Goal: Compare options

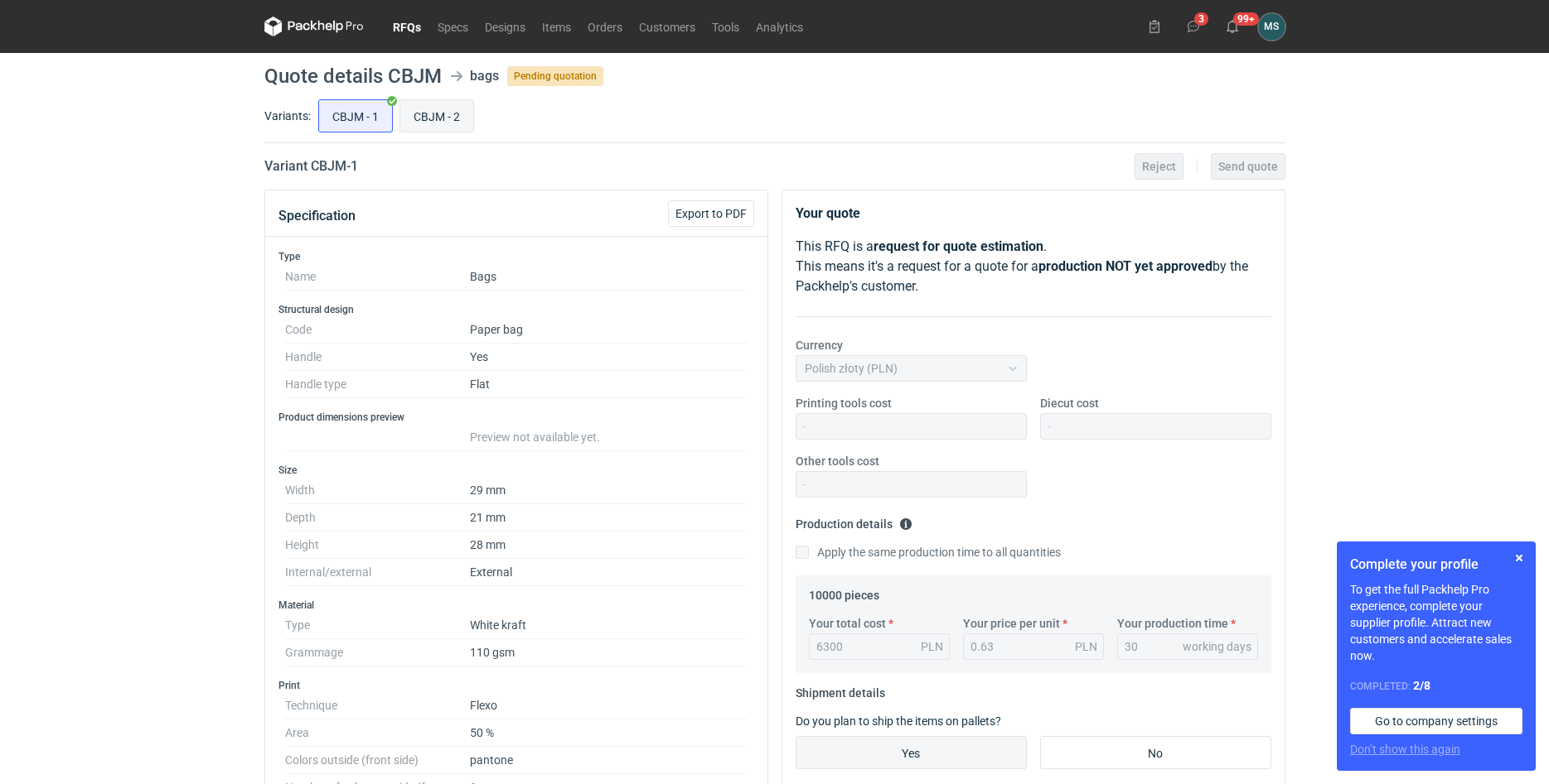
click at [444, 125] on input "CBJM - 2" at bounding box center [436, 115] width 73 height 32
radio input "true"
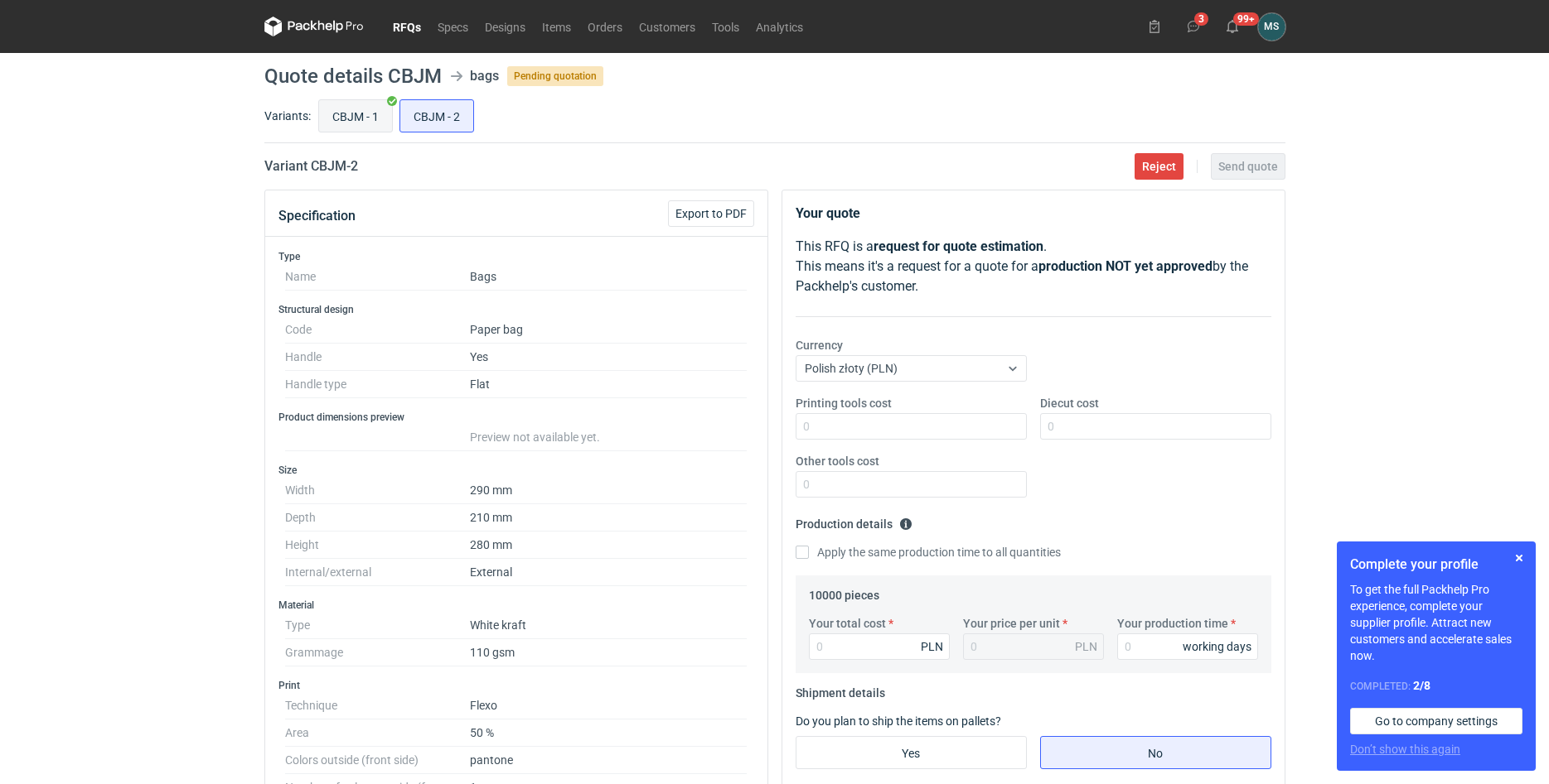
click at [358, 117] on input "CBJM - 1" at bounding box center [355, 115] width 73 height 32
radio input "true"
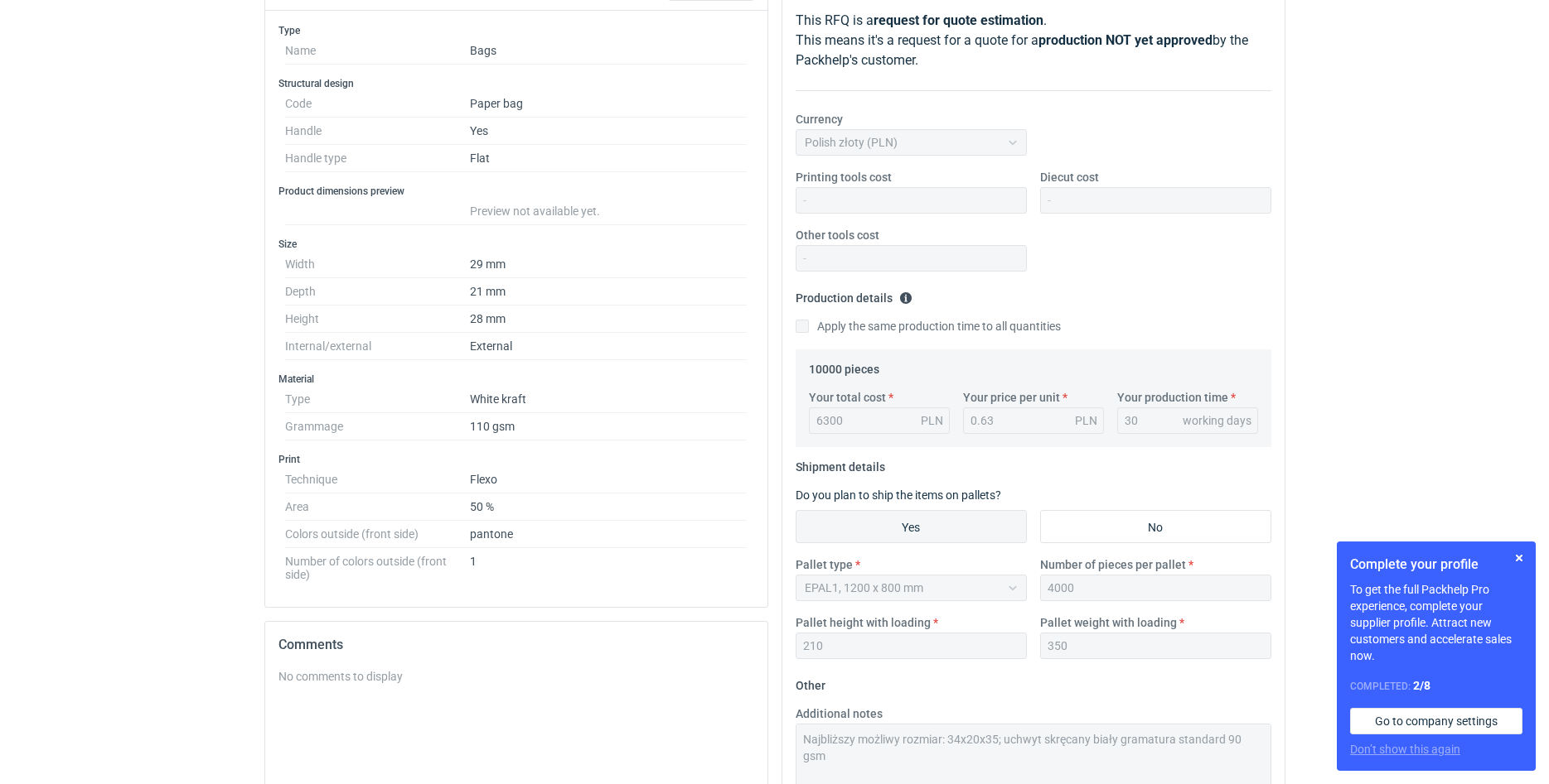
scroll to position [85, 0]
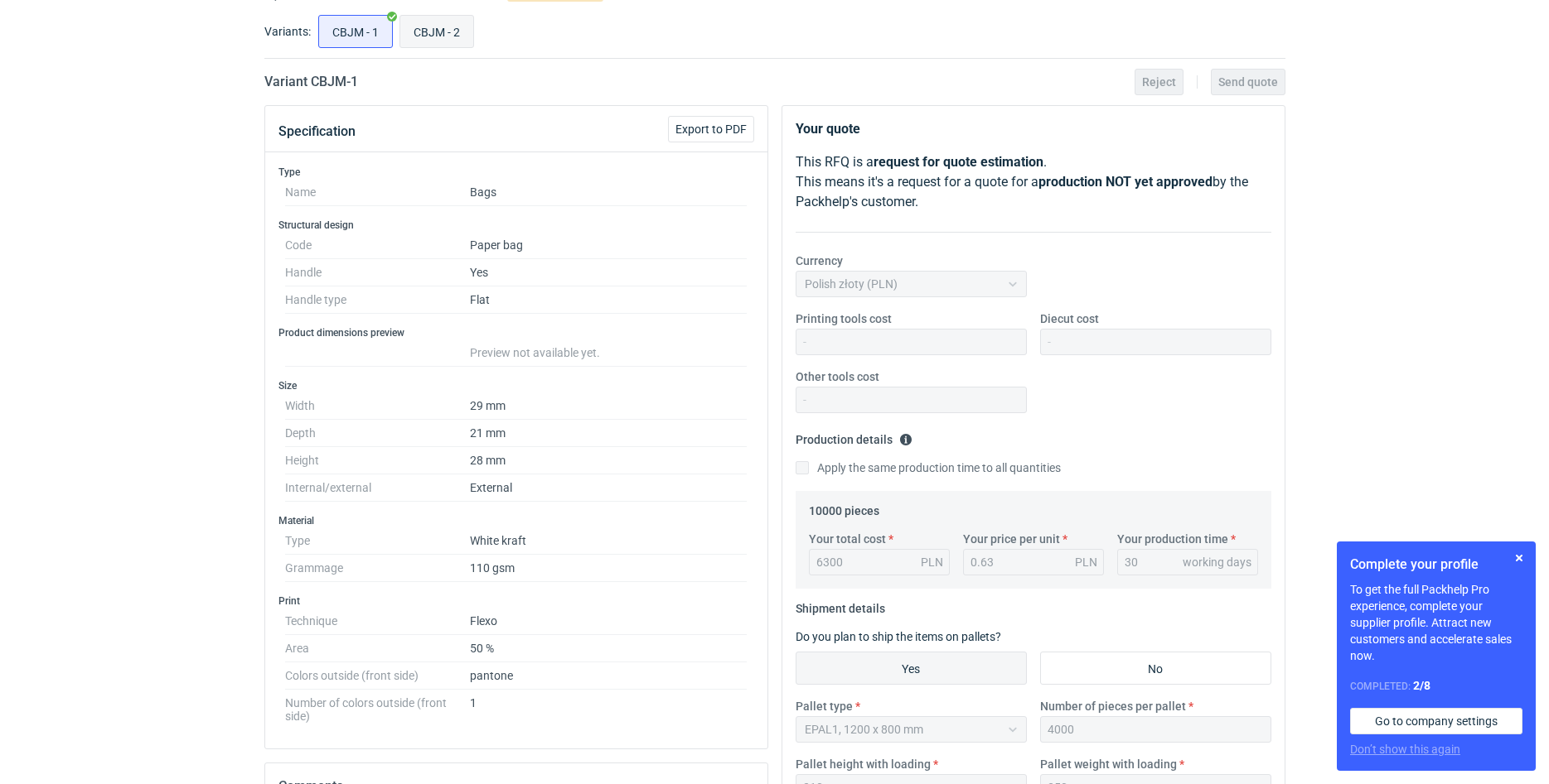
click at [449, 44] on input "CBJM - 2" at bounding box center [436, 31] width 73 height 32
radio input "true"
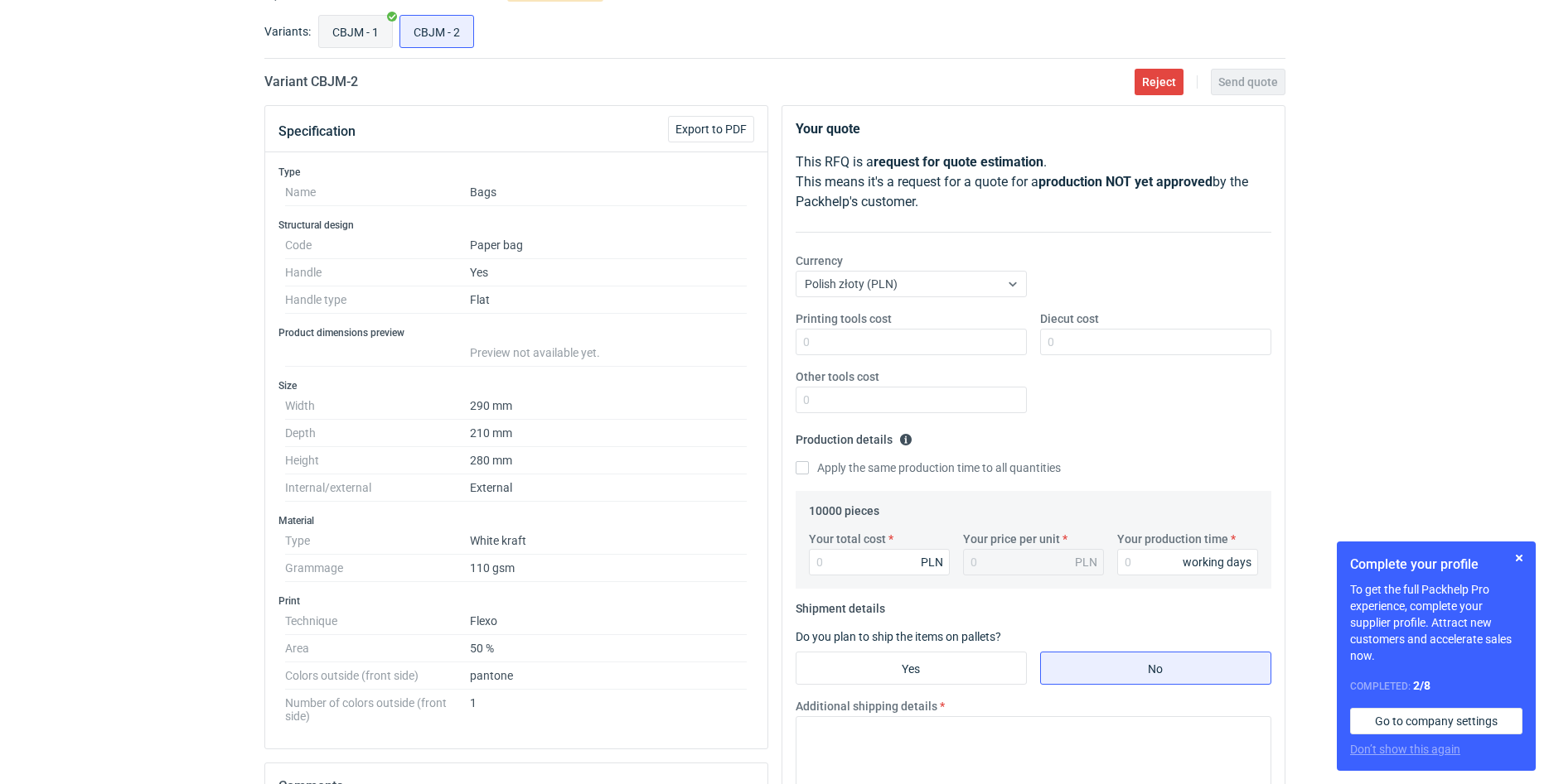
click at [368, 38] on input "CBJM - 1" at bounding box center [355, 31] width 73 height 32
radio input "true"
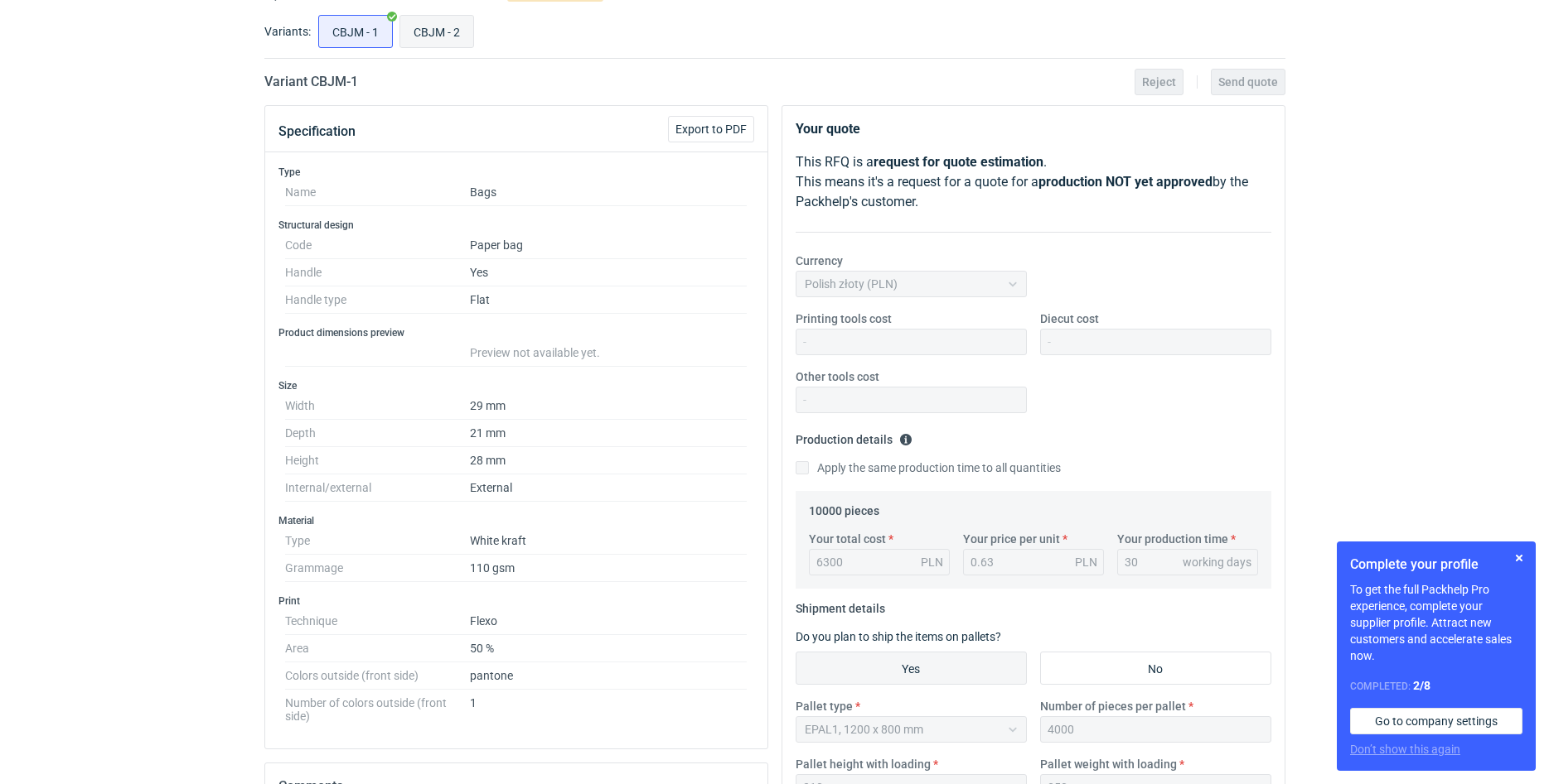
click at [453, 41] on input "CBJM - 2" at bounding box center [436, 31] width 73 height 32
radio input "true"
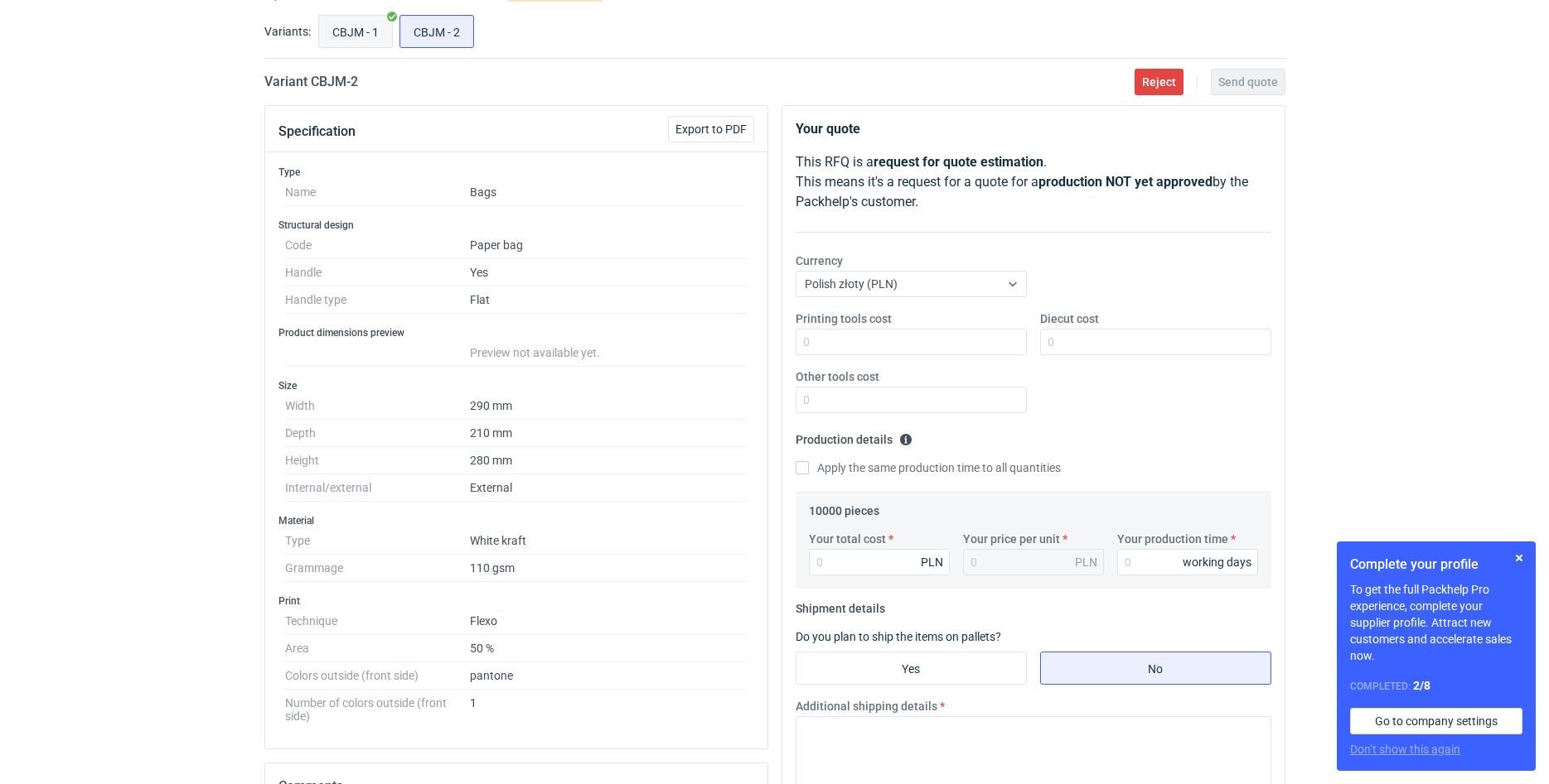
click at [360, 26] on input "CBJM - 1" at bounding box center [355, 31] width 73 height 32
radio input "true"
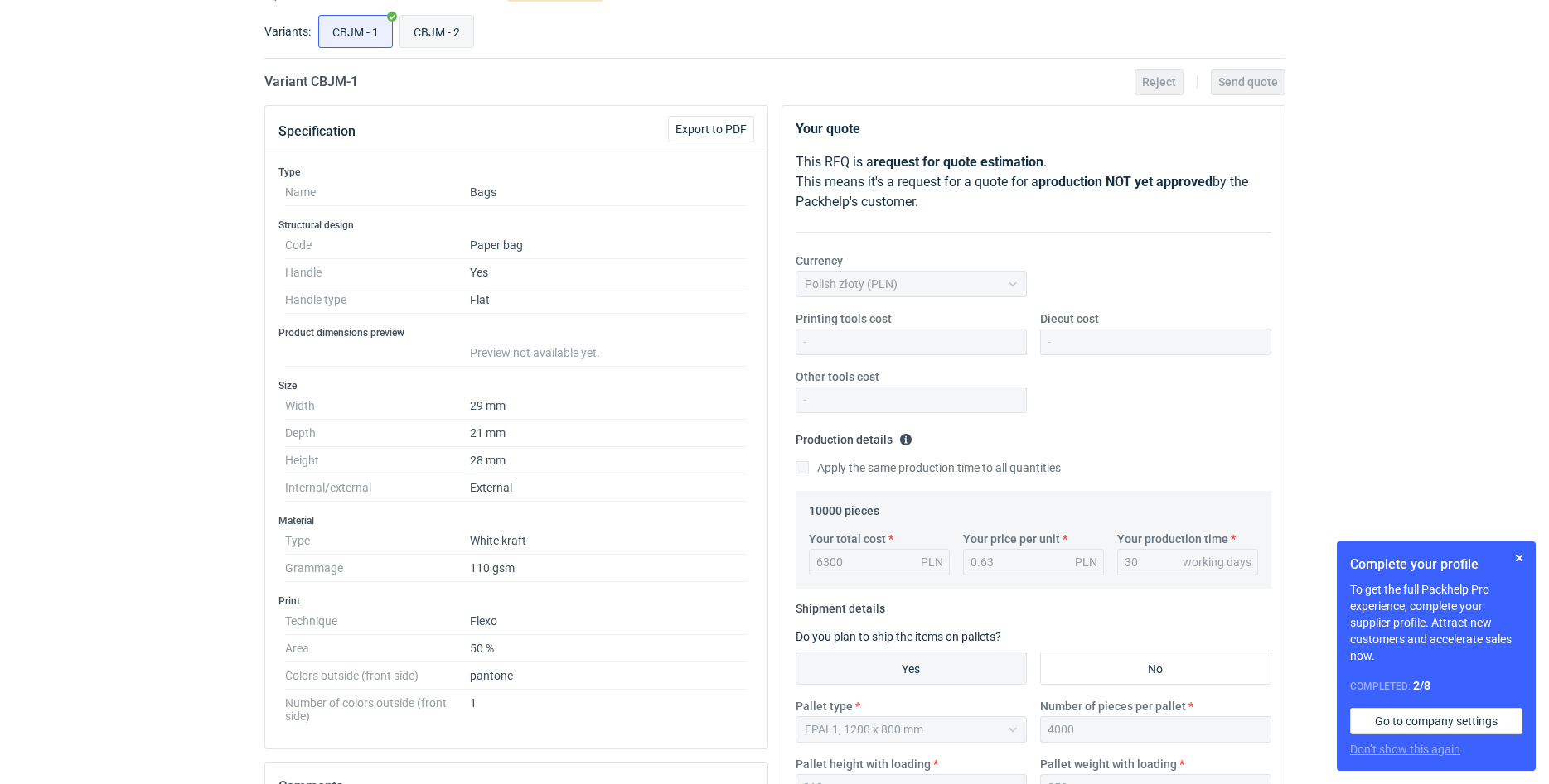
click at [453, 40] on input "CBJM - 2" at bounding box center [436, 31] width 73 height 32
radio input "true"
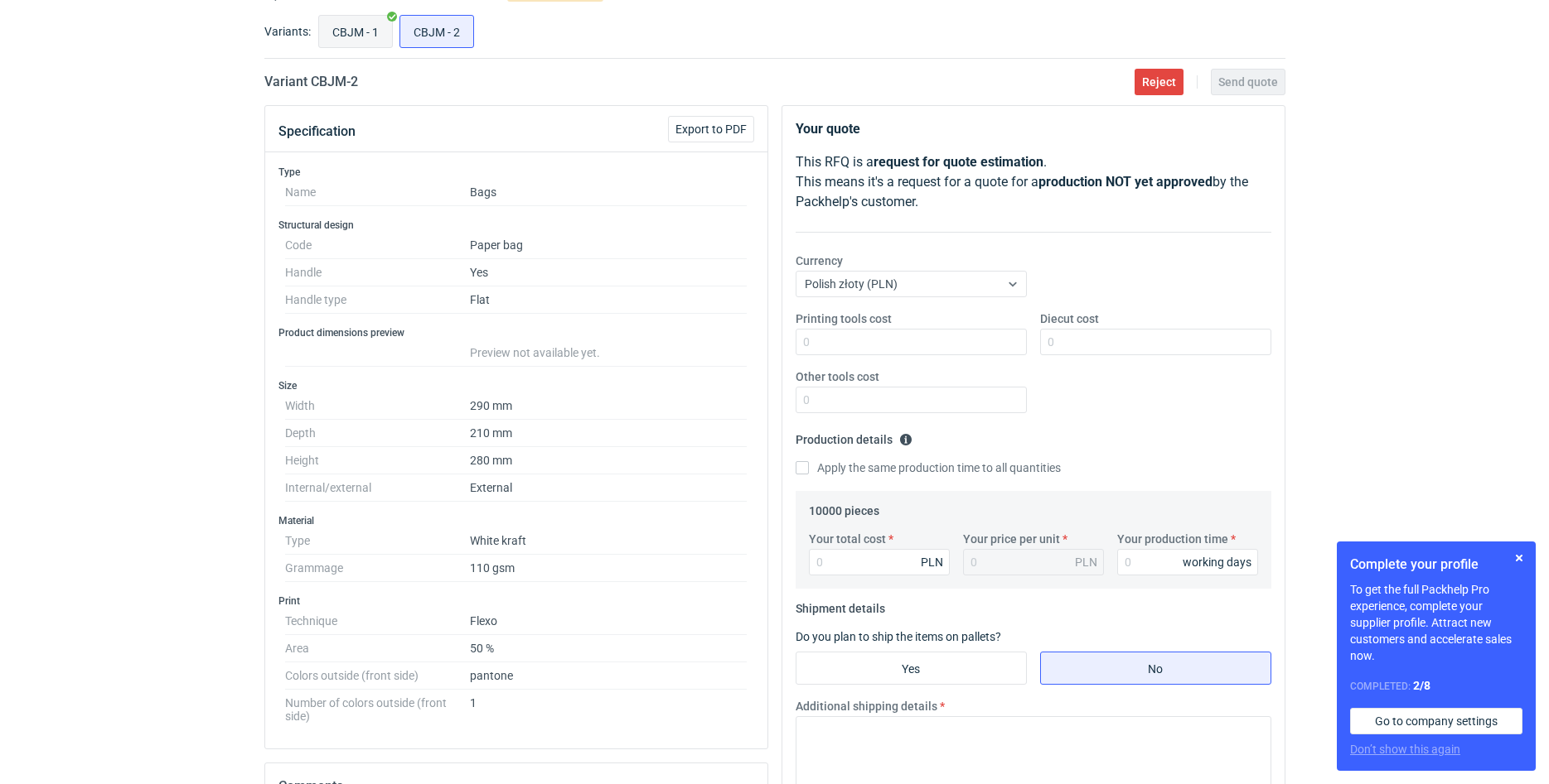
click at [379, 36] on input "CBJM - 1" at bounding box center [355, 31] width 73 height 32
radio input "true"
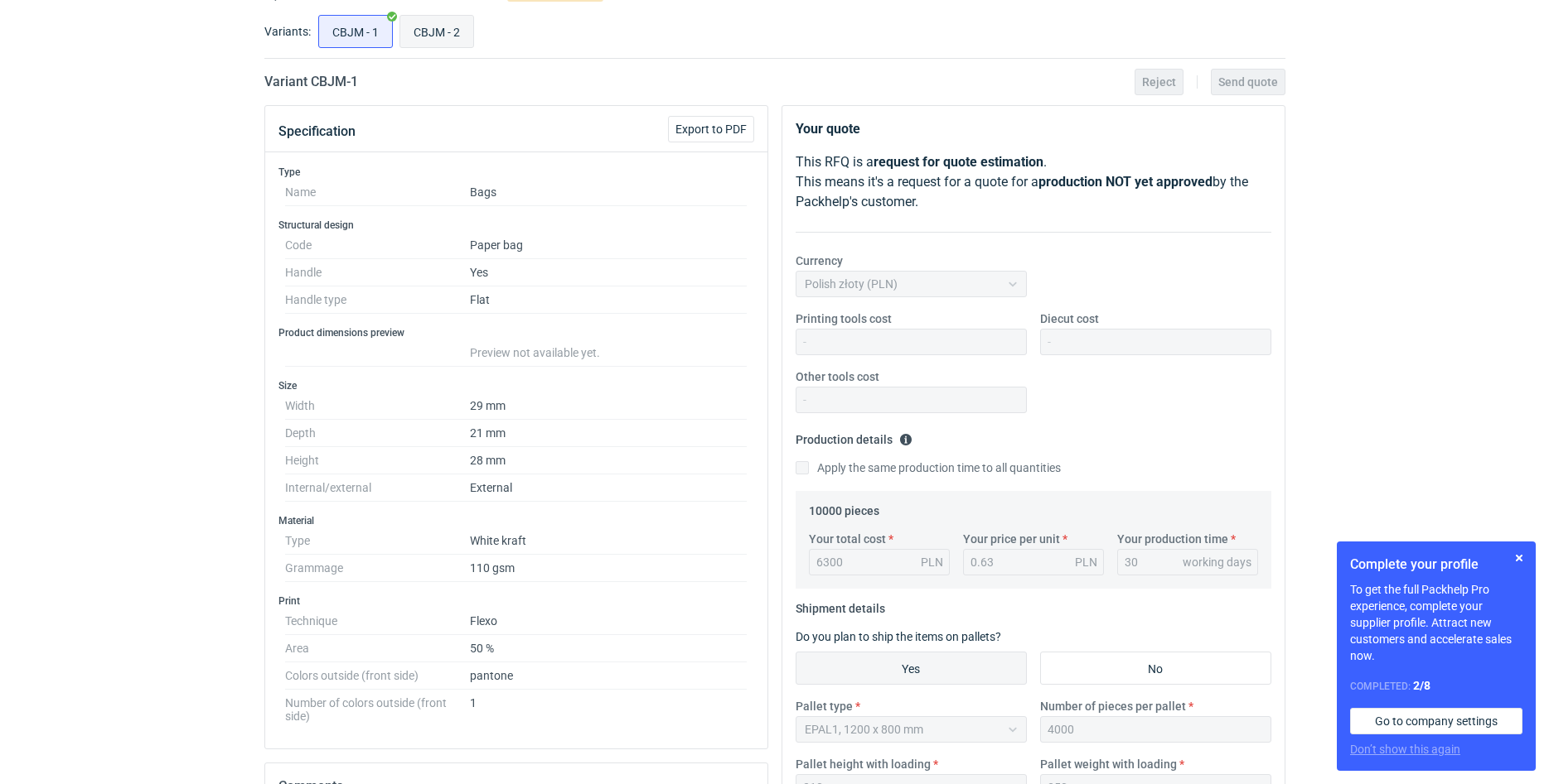
click at [437, 33] on input "CBJM - 2" at bounding box center [436, 31] width 73 height 32
radio input "true"
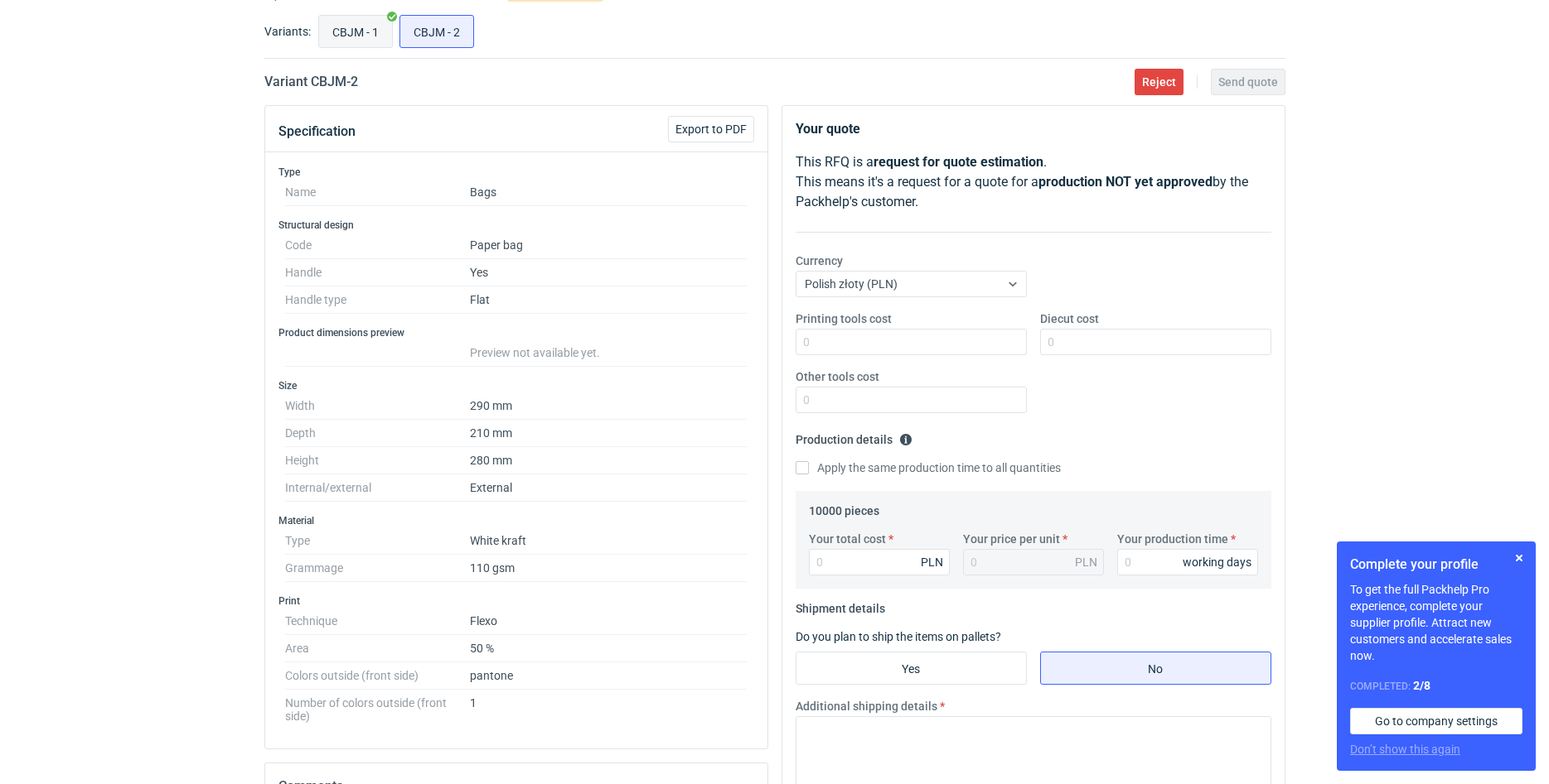
click at [380, 30] on input "CBJM - 1" at bounding box center [355, 31] width 73 height 32
radio input "true"
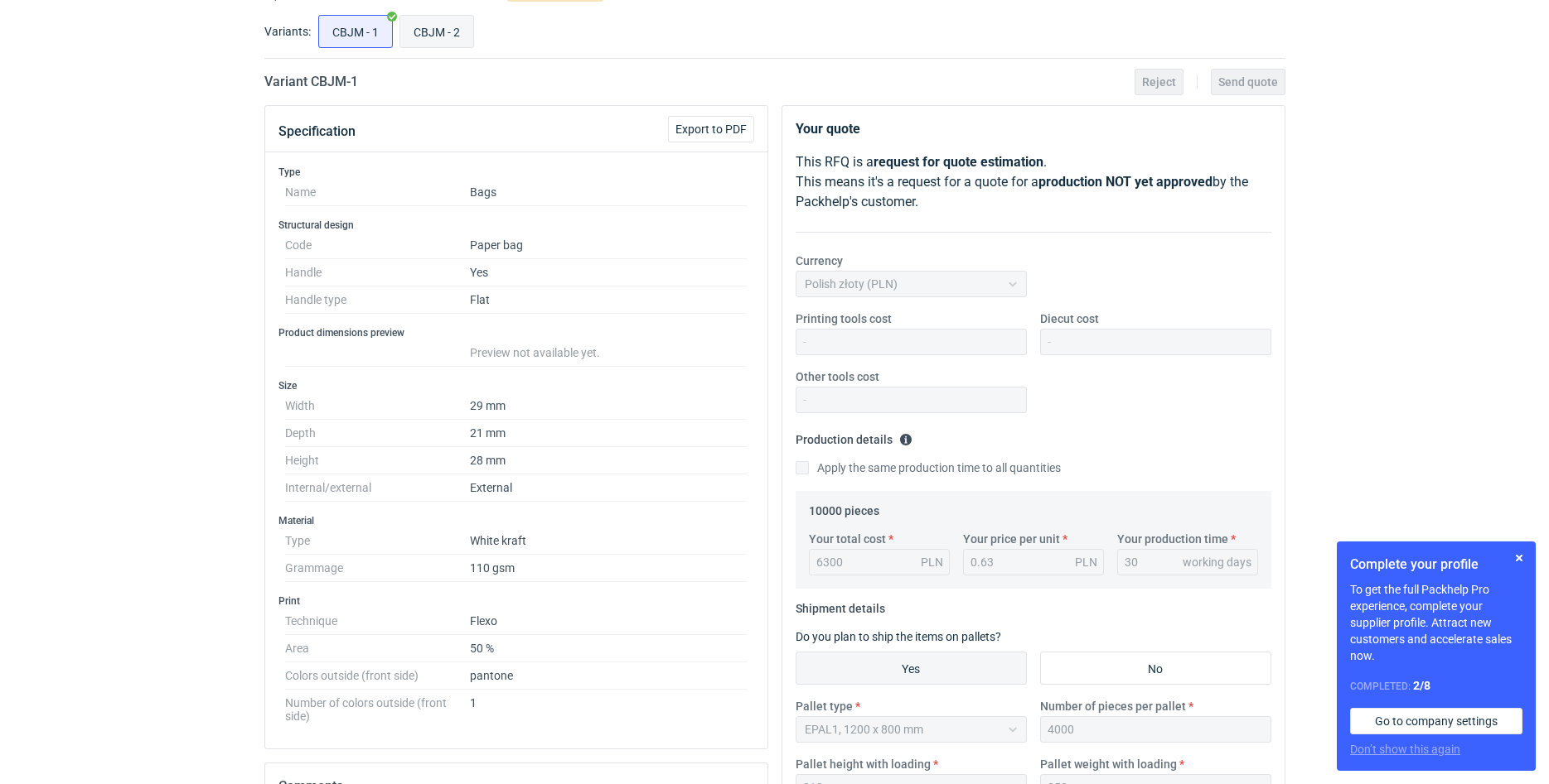
click at [425, 37] on input "CBJM - 2" at bounding box center [436, 31] width 73 height 32
radio input "true"
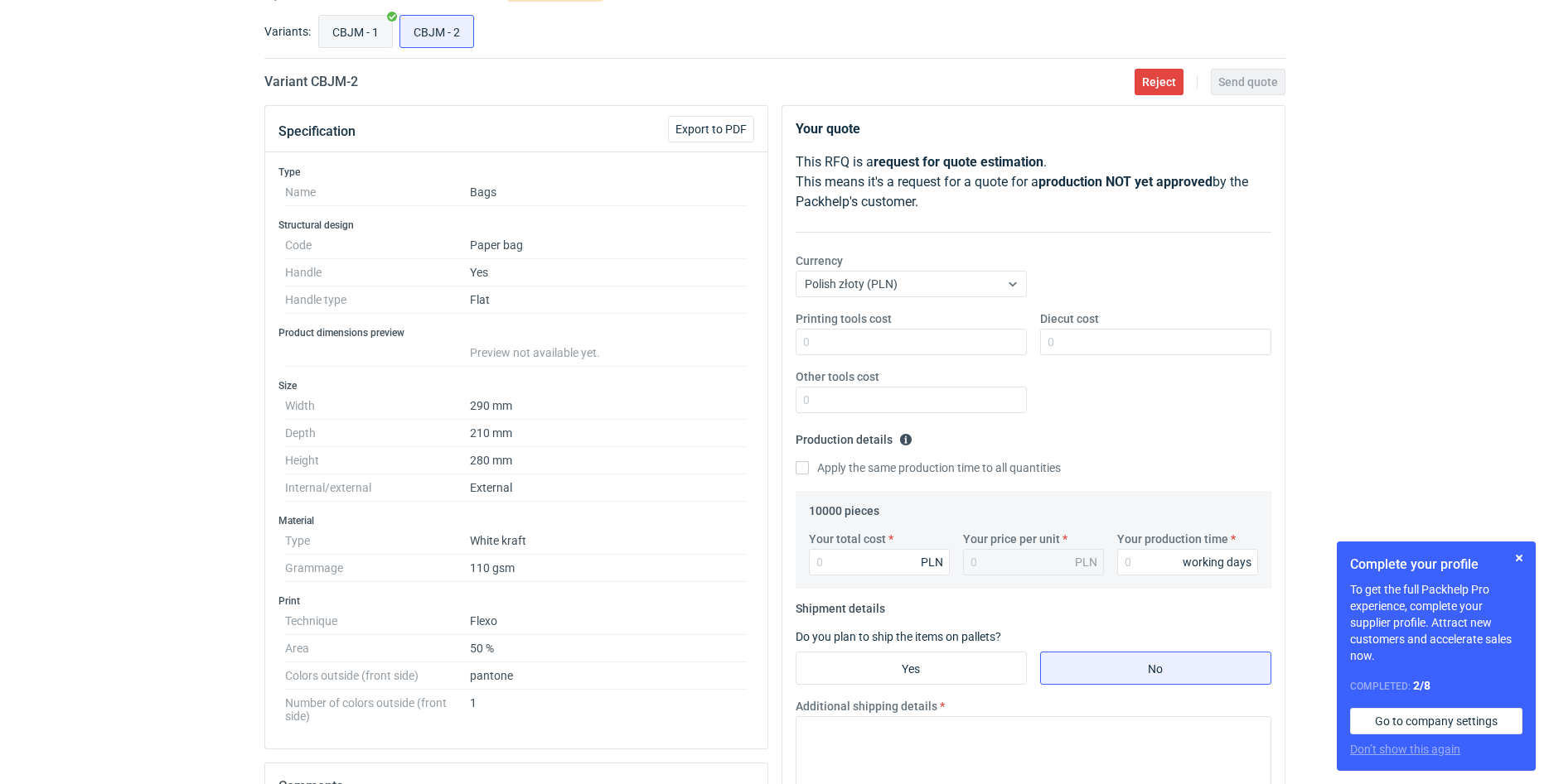
click at [371, 39] on input "CBJM - 1" at bounding box center [355, 31] width 73 height 32
radio input "true"
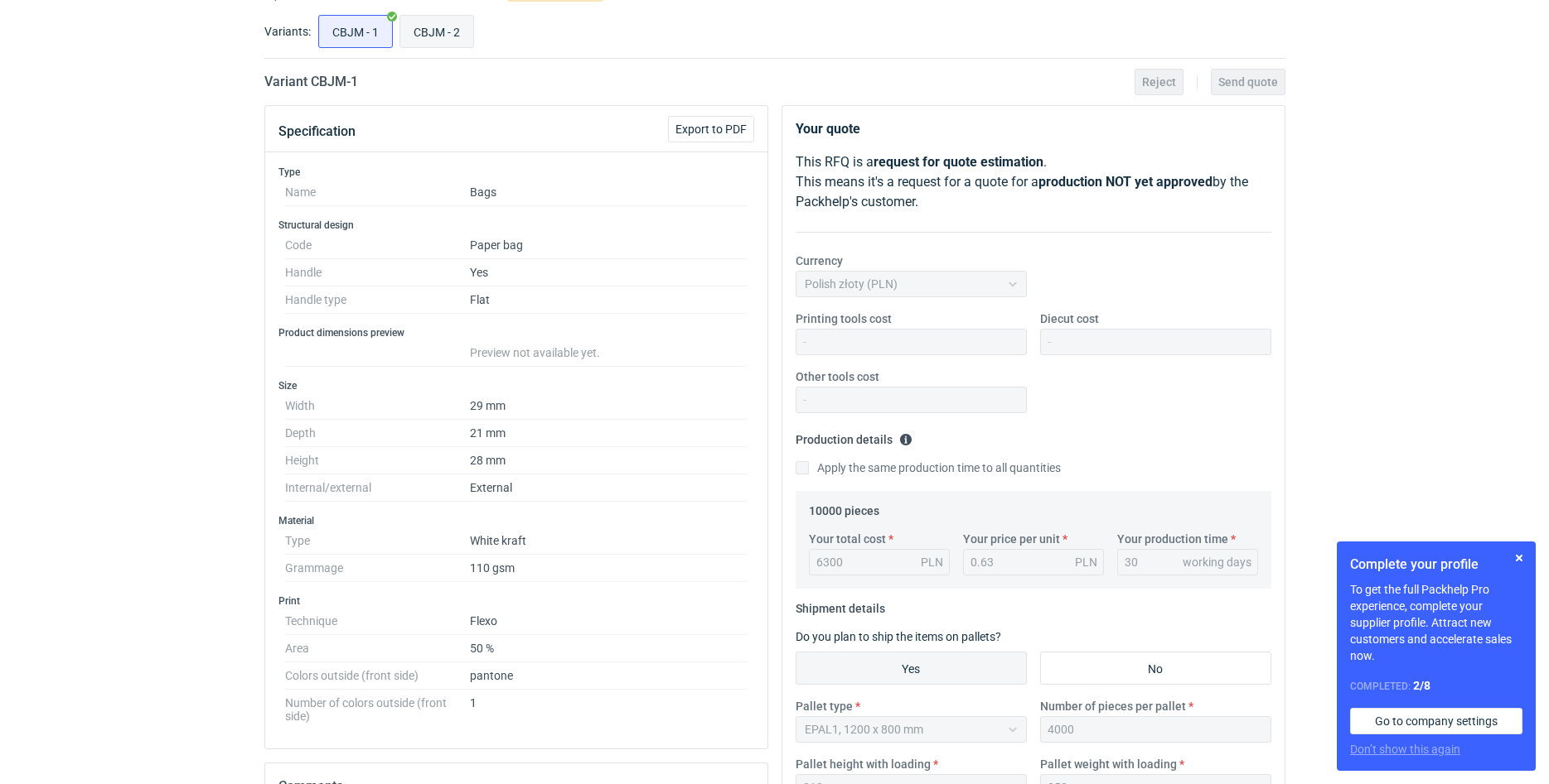
click at [407, 33] on input "CBJM - 2" at bounding box center [436, 31] width 73 height 32
radio input "true"
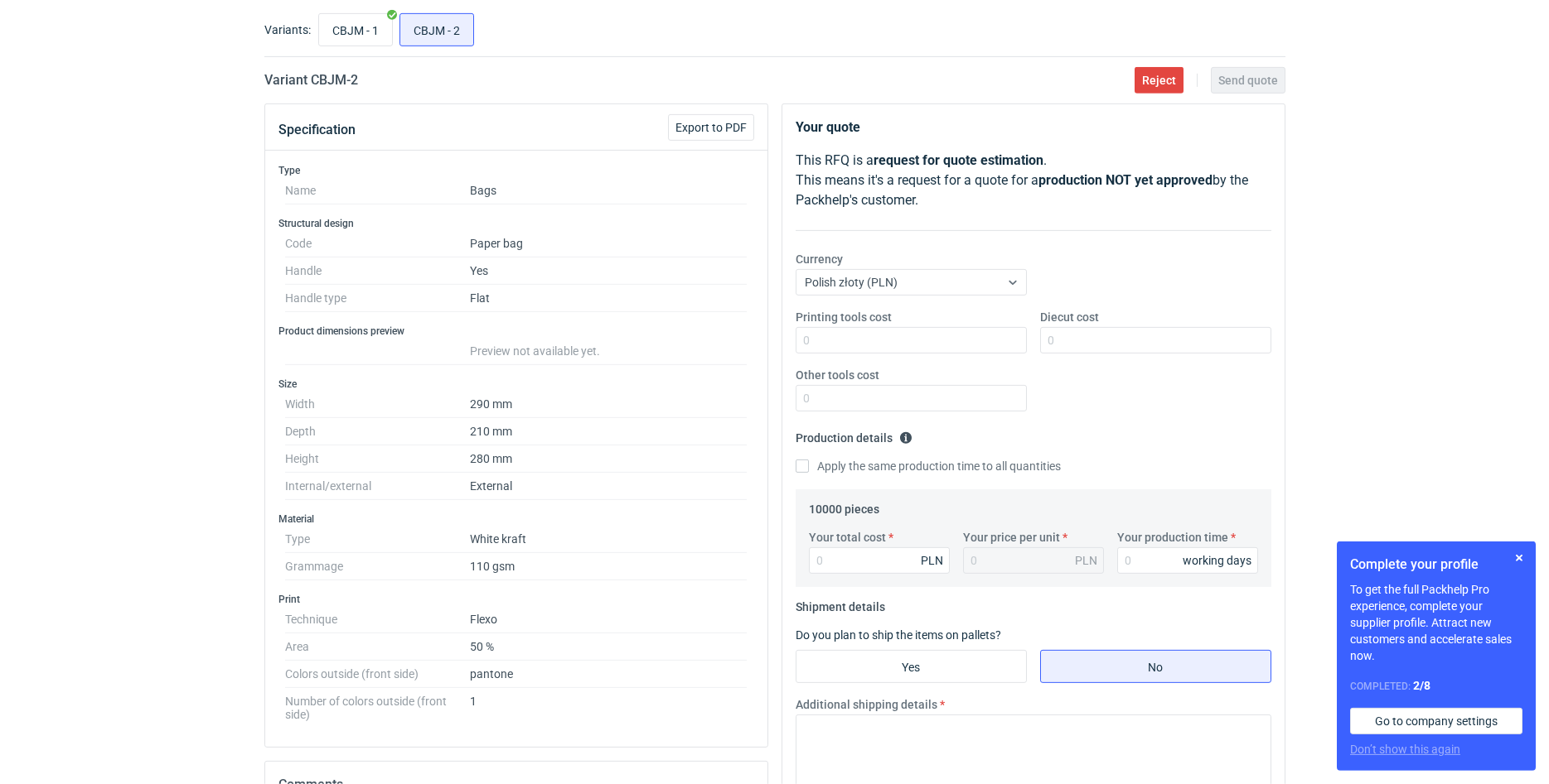
scroll to position [85, 0]
click at [349, 37] on input "CBJM - 1" at bounding box center [355, 31] width 73 height 32
radio input "true"
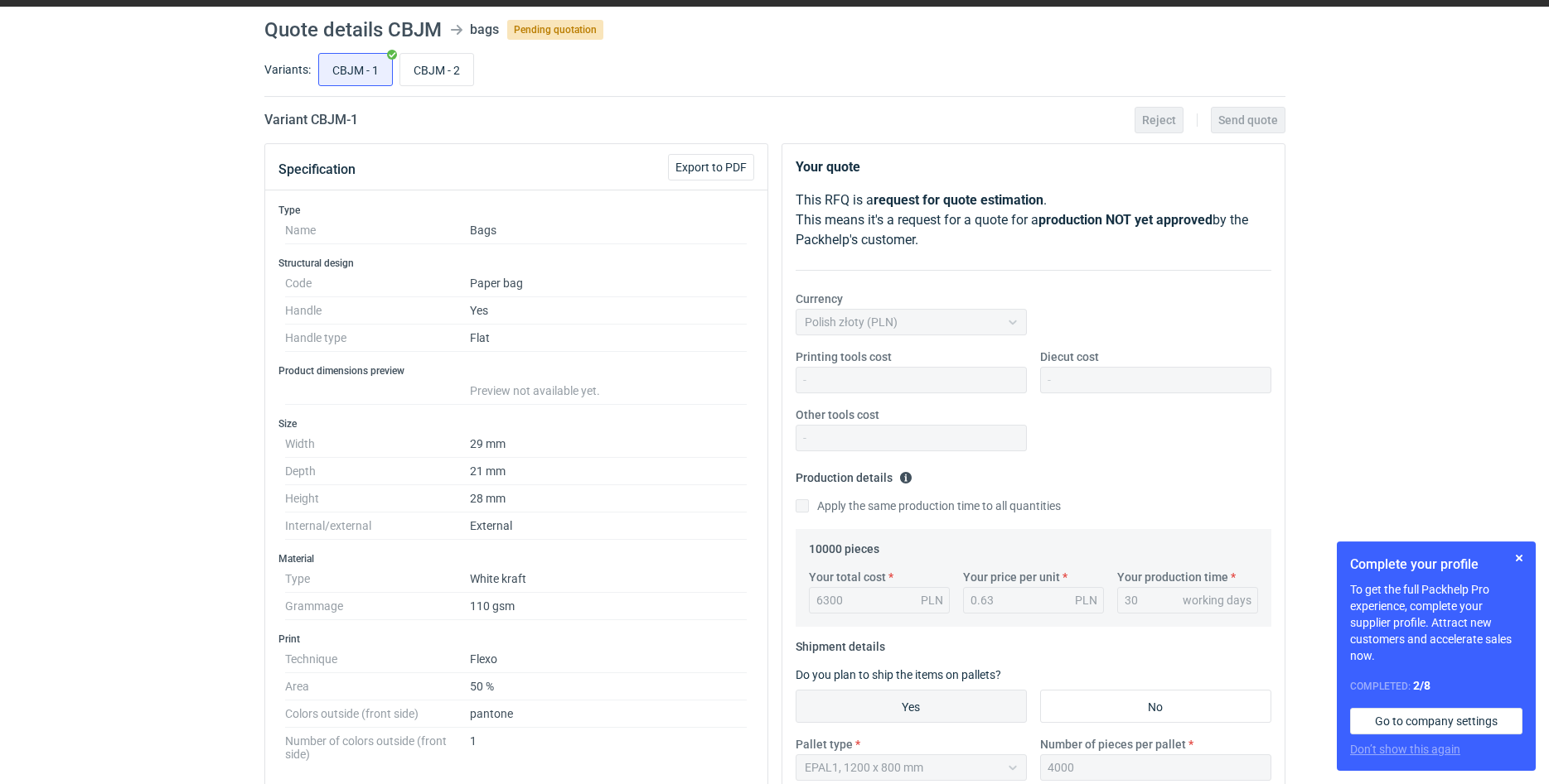
scroll to position [38, 0]
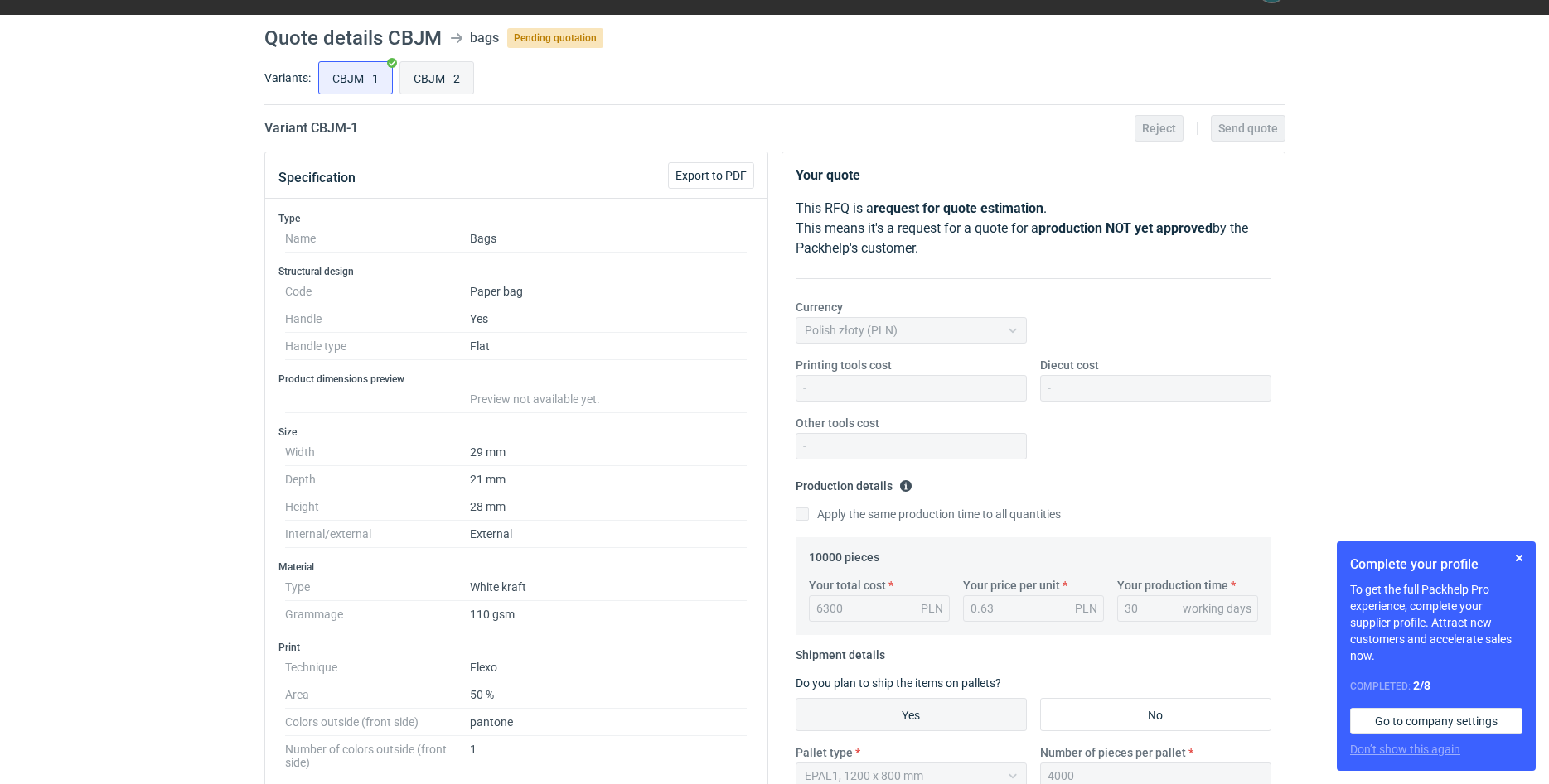
click at [446, 76] on input "CBJM - 2" at bounding box center [436, 78] width 73 height 32
radio input "true"
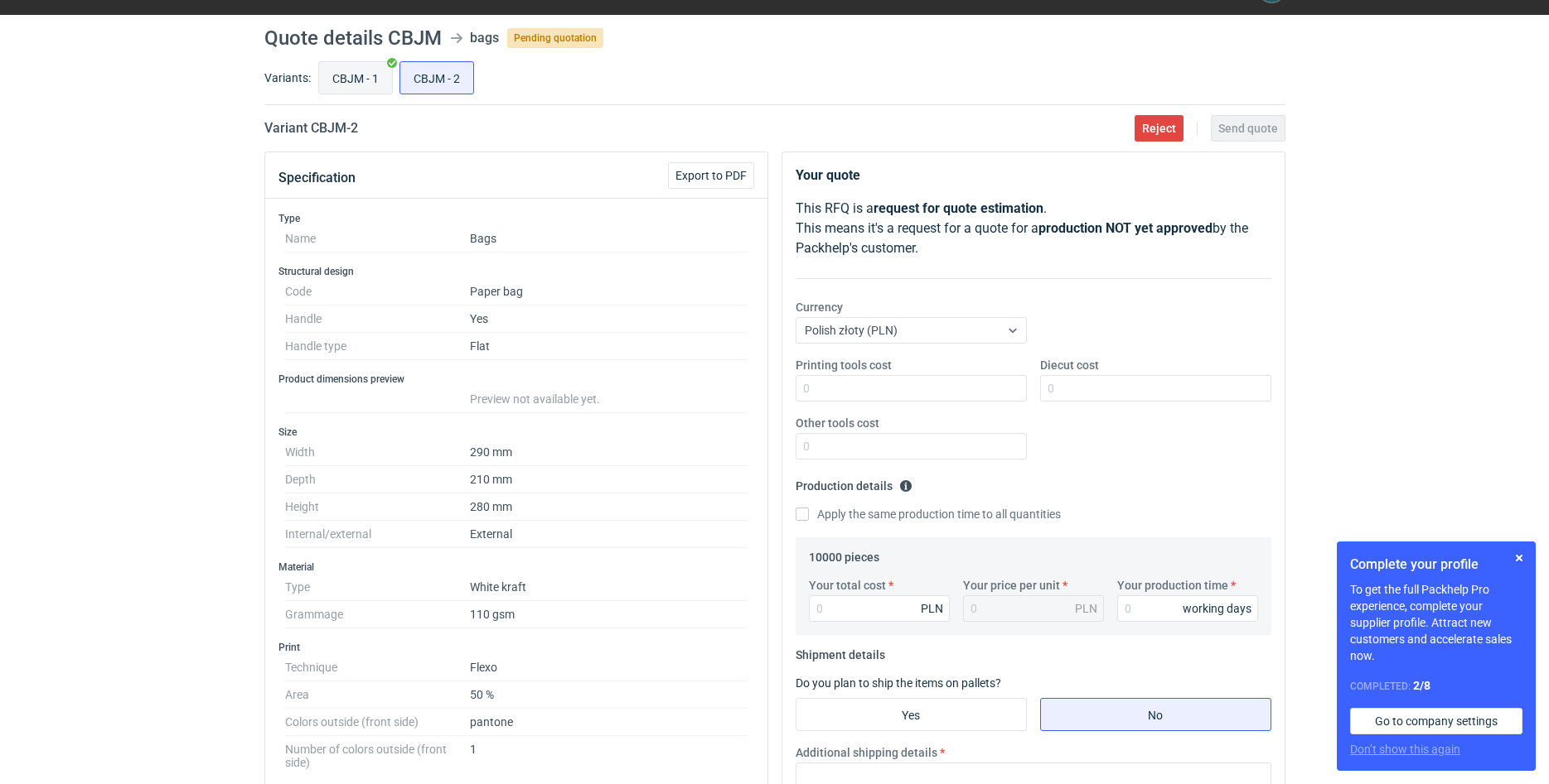
click at [353, 71] on input "CBJM - 1" at bounding box center [355, 78] width 73 height 32
radio input "true"
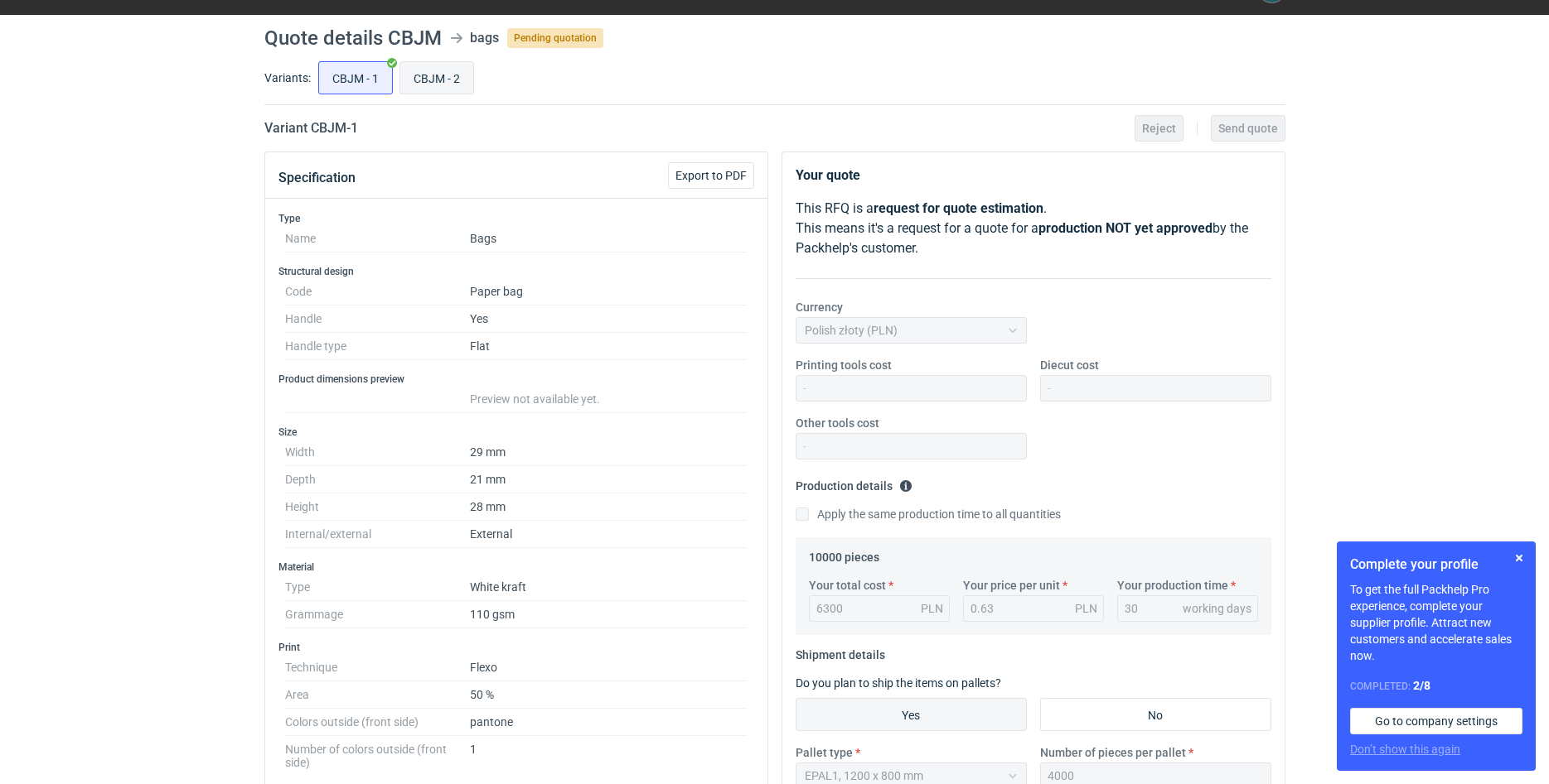
click at [447, 83] on input "CBJM - 2" at bounding box center [436, 78] width 73 height 32
radio input "true"
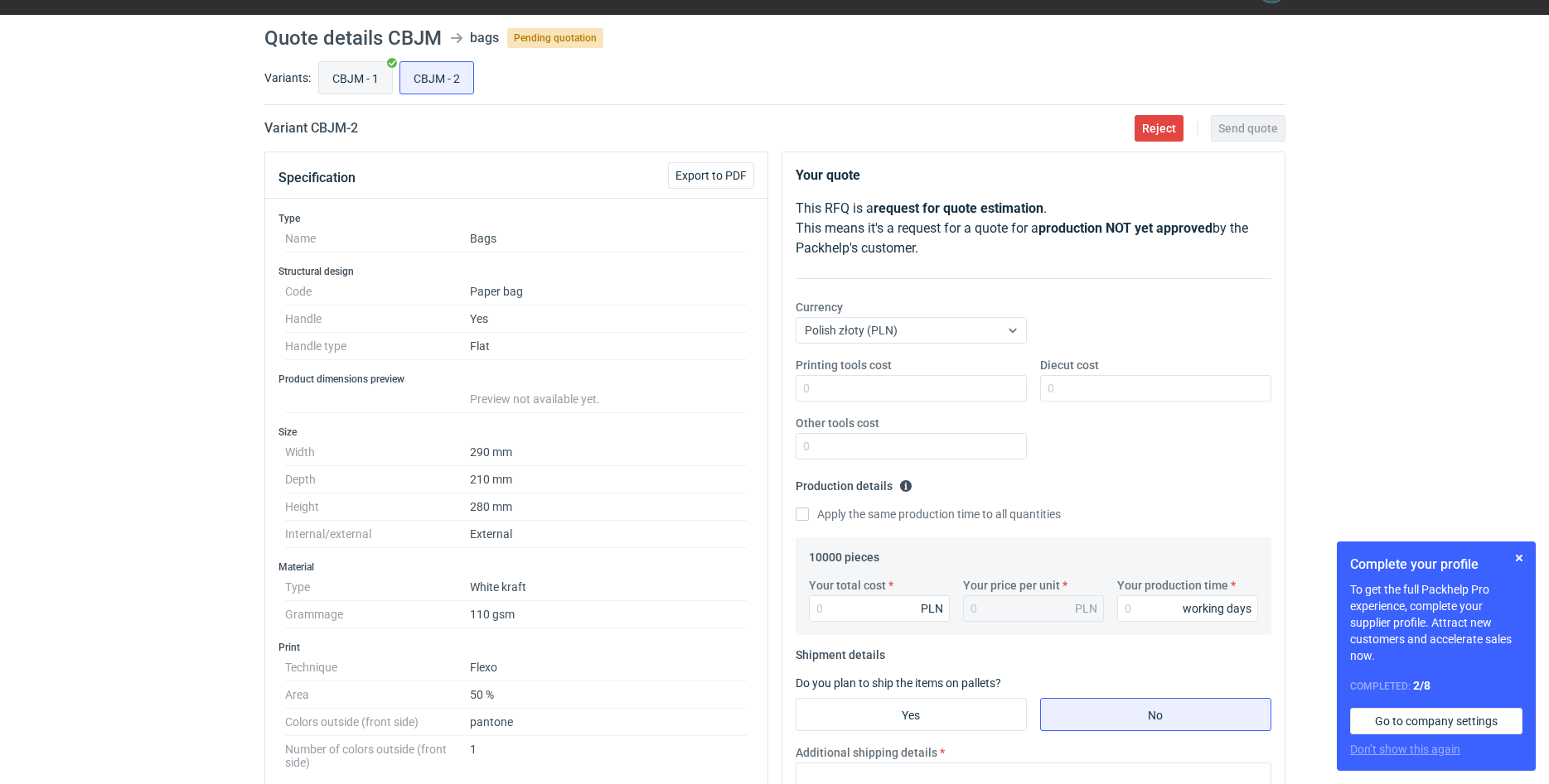
click at [373, 82] on input "CBJM - 1" at bounding box center [355, 78] width 73 height 32
radio input "true"
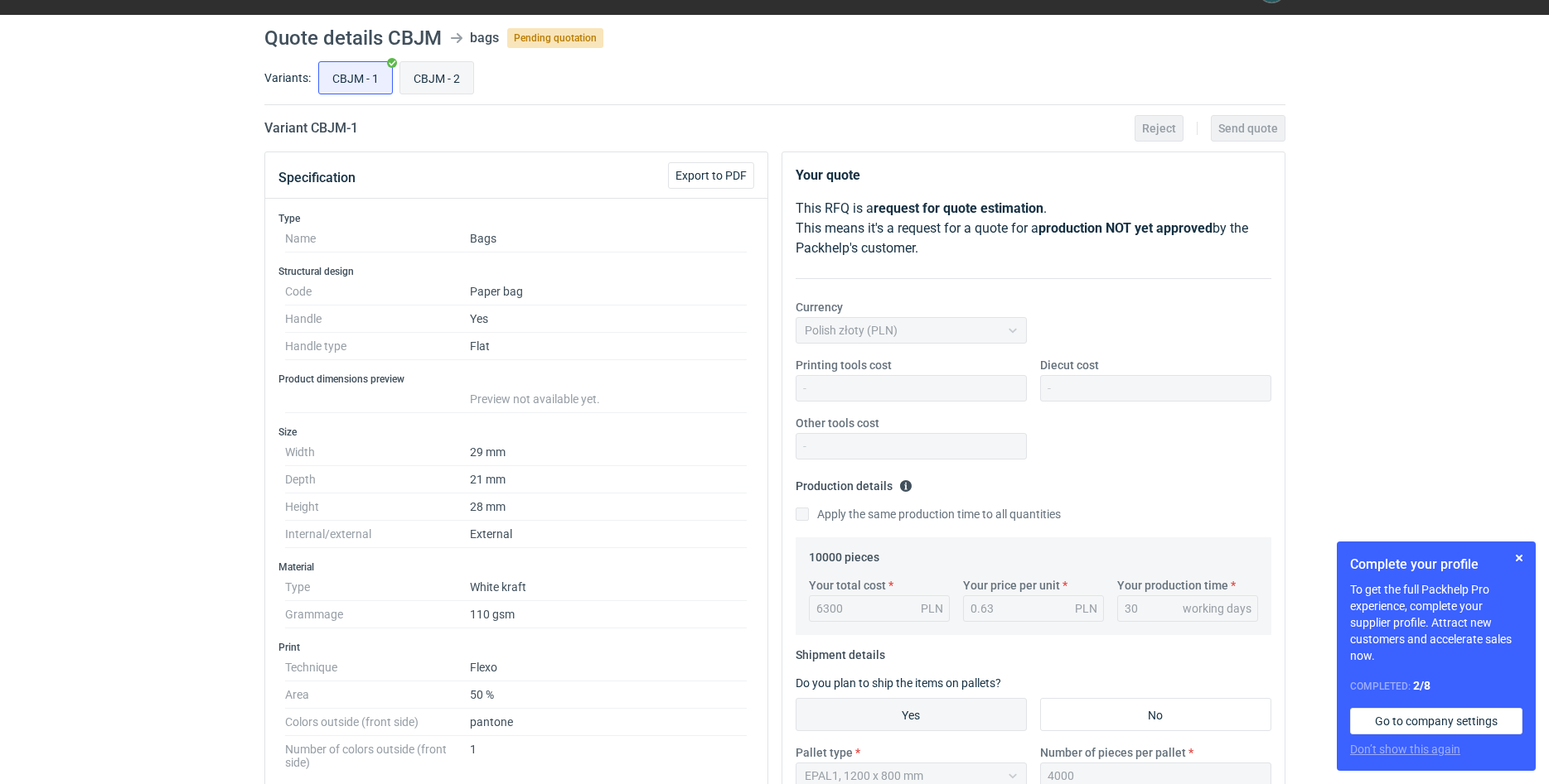
click at [422, 79] on input "CBJM - 2" at bounding box center [436, 78] width 73 height 32
radio input "true"
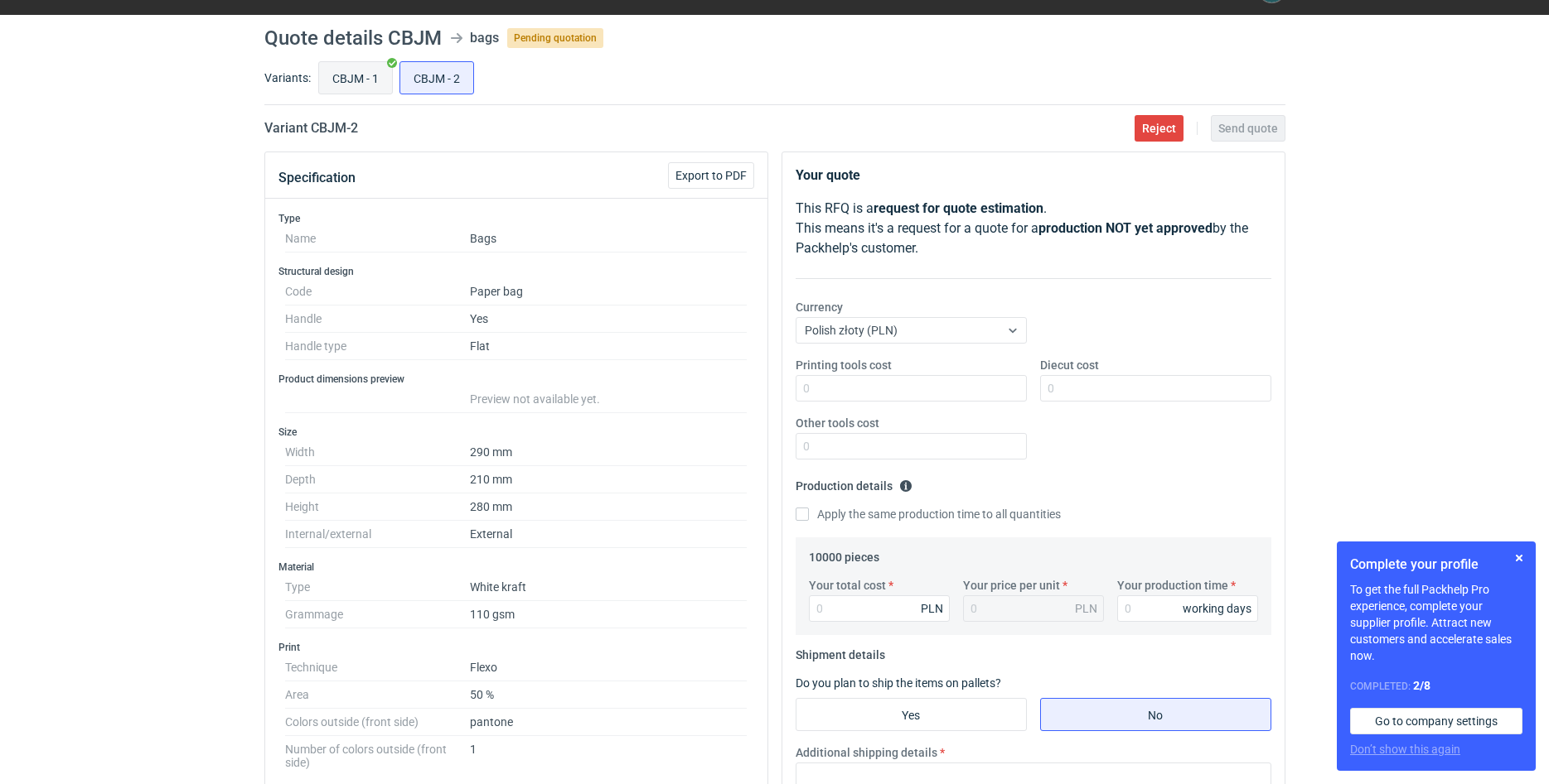
click at [364, 89] on input "CBJM - 1" at bounding box center [355, 78] width 73 height 32
radio input "true"
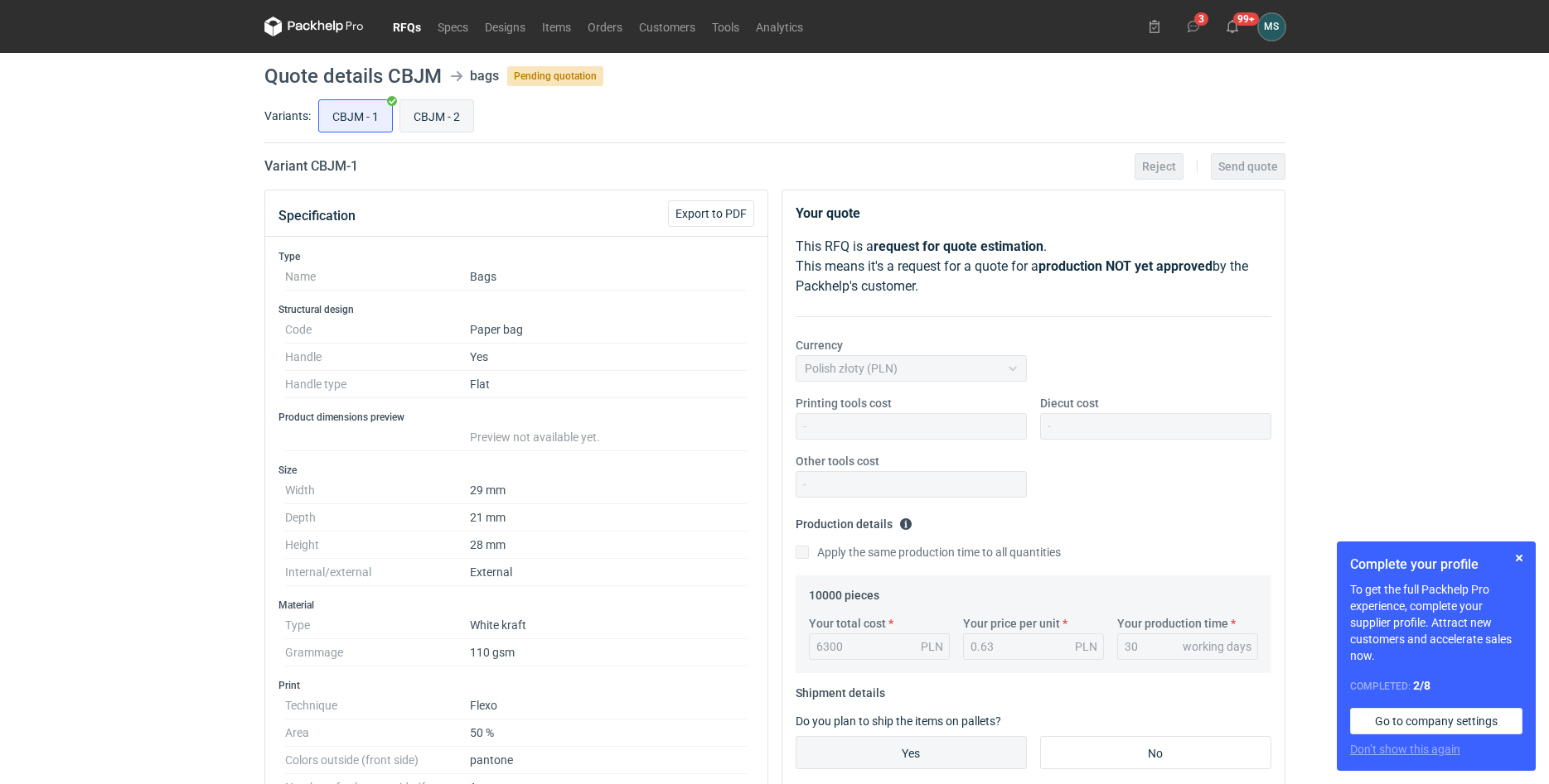
click at [455, 115] on input "CBJM - 2" at bounding box center [436, 115] width 73 height 32
radio input "true"
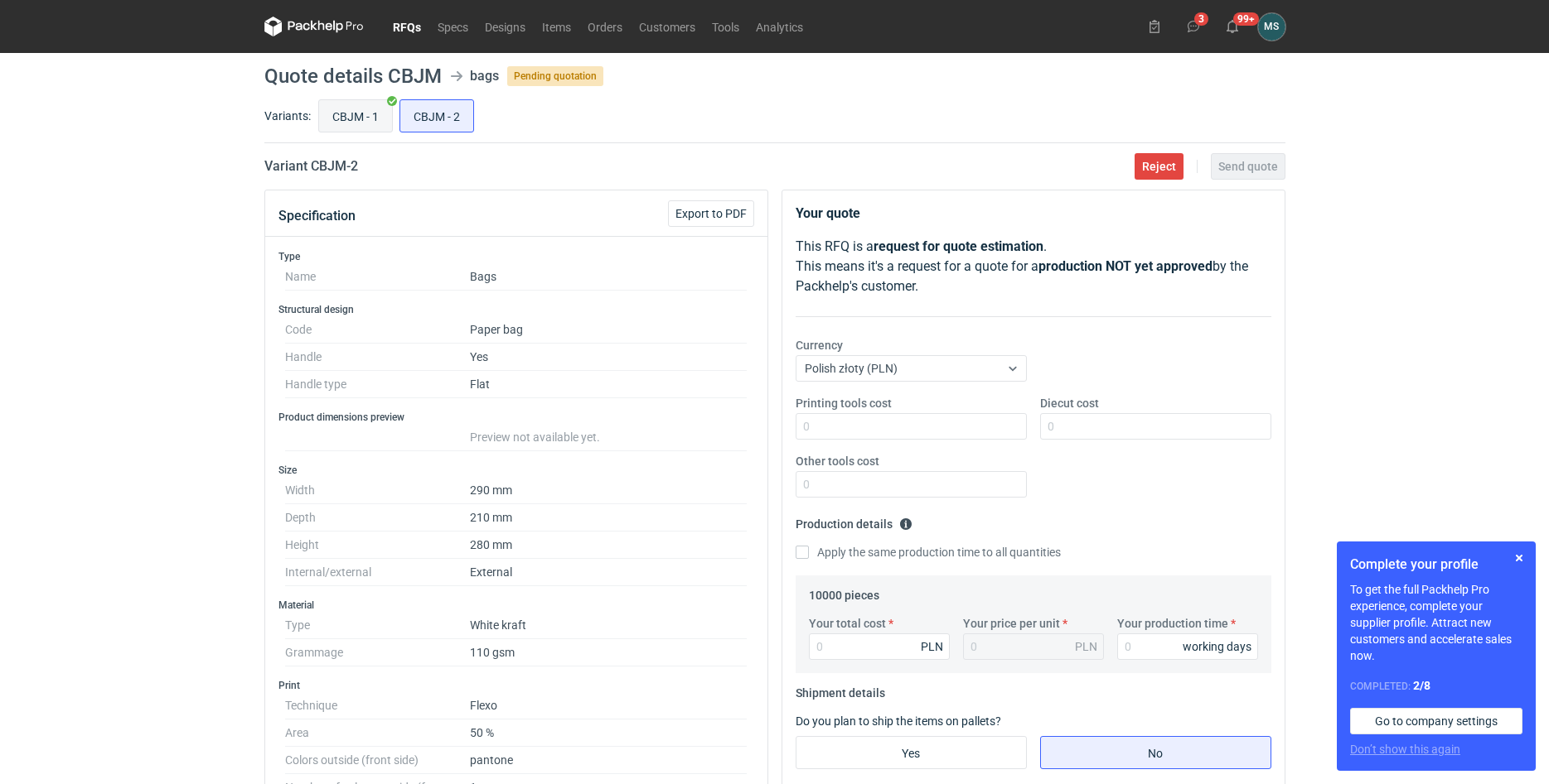
click at [383, 114] on input "CBJM - 1" at bounding box center [355, 115] width 73 height 32
radio input "true"
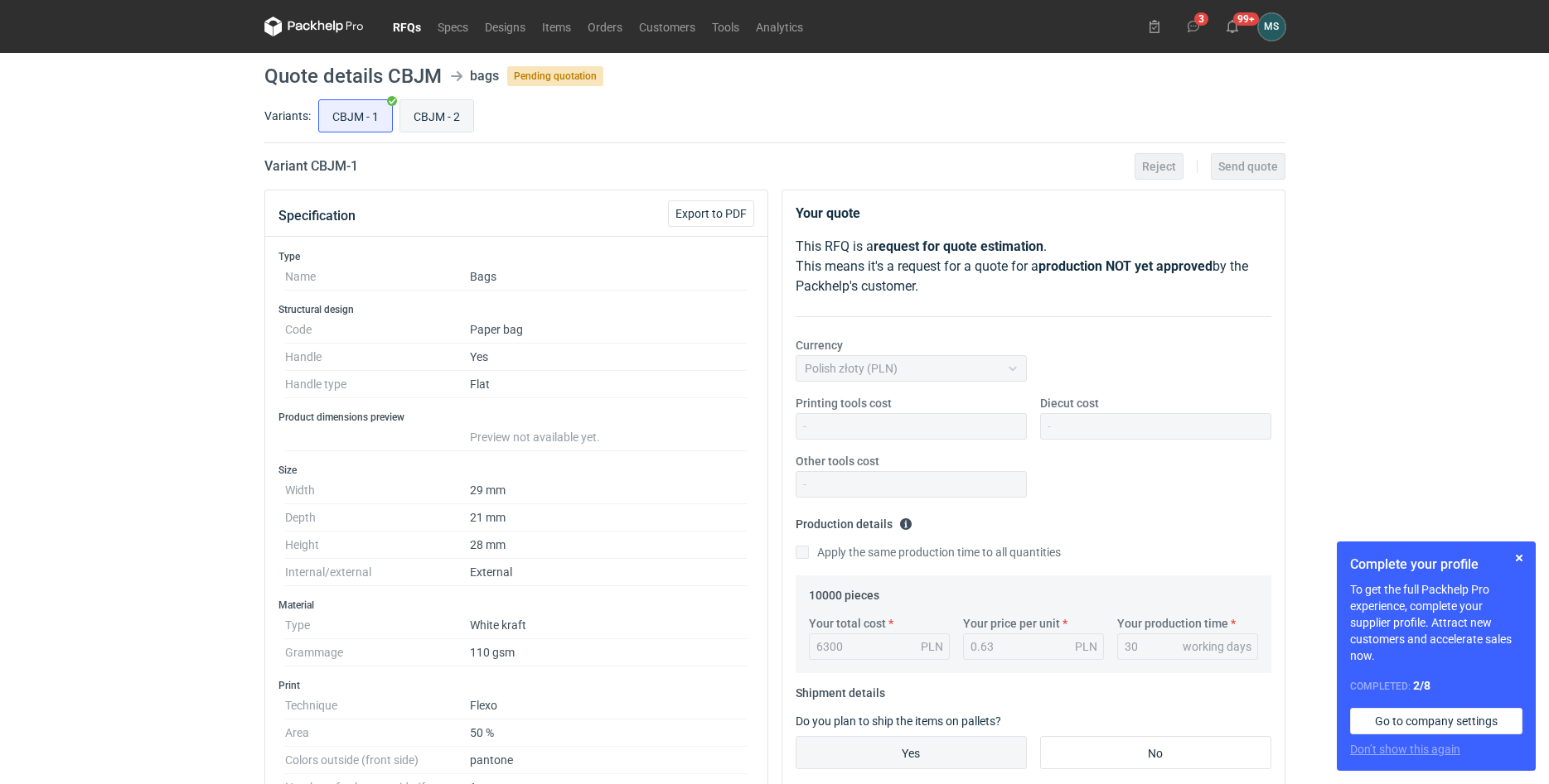
click at [413, 114] on input "CBJM - 2" at bounding box center [436, 115] width 73 height 32
radio input "true"
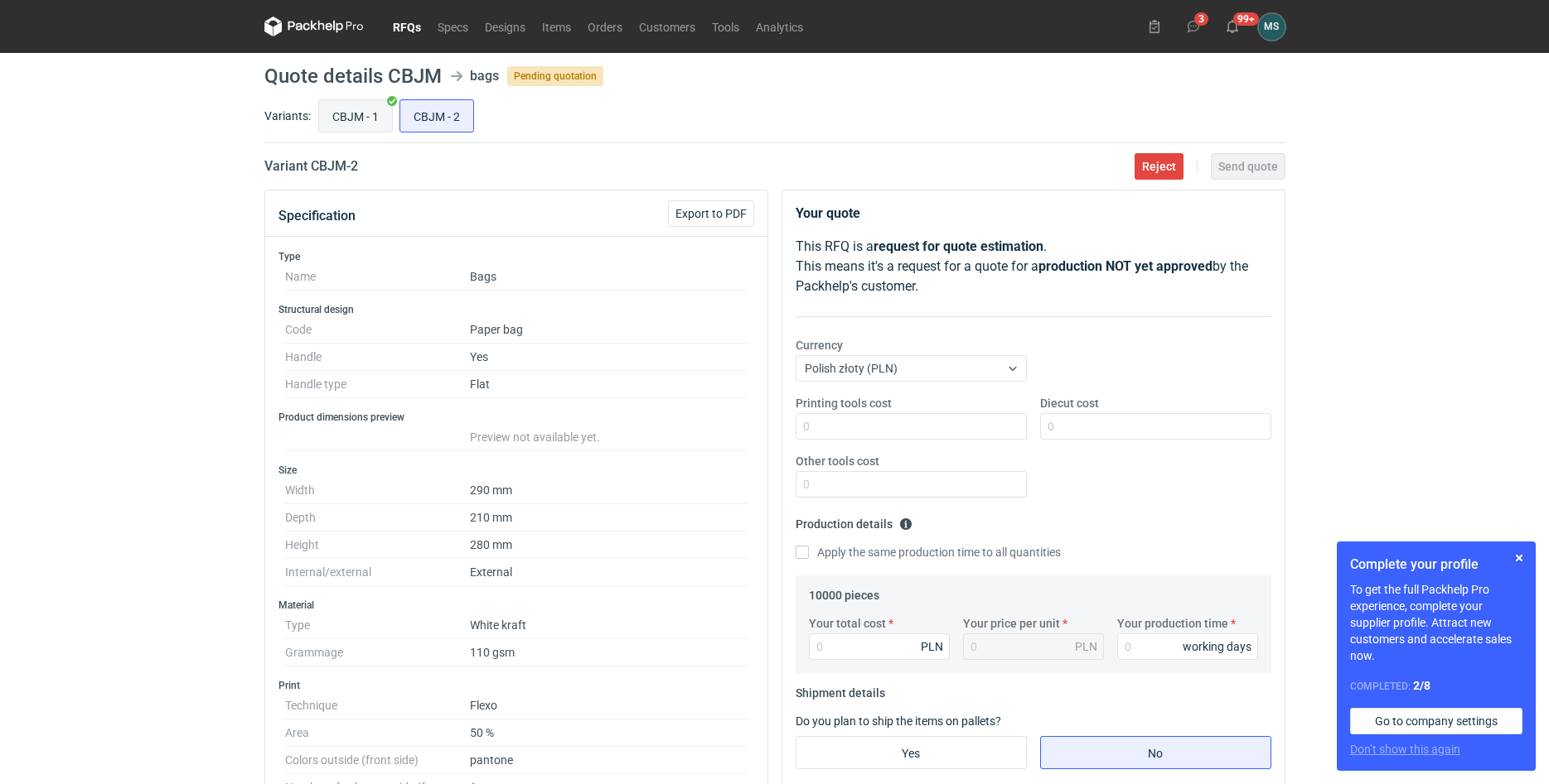
click at [369, 121] on input "CBJM - 1" at bounding box center [355, 115] width 73 height 32
radio input "true"
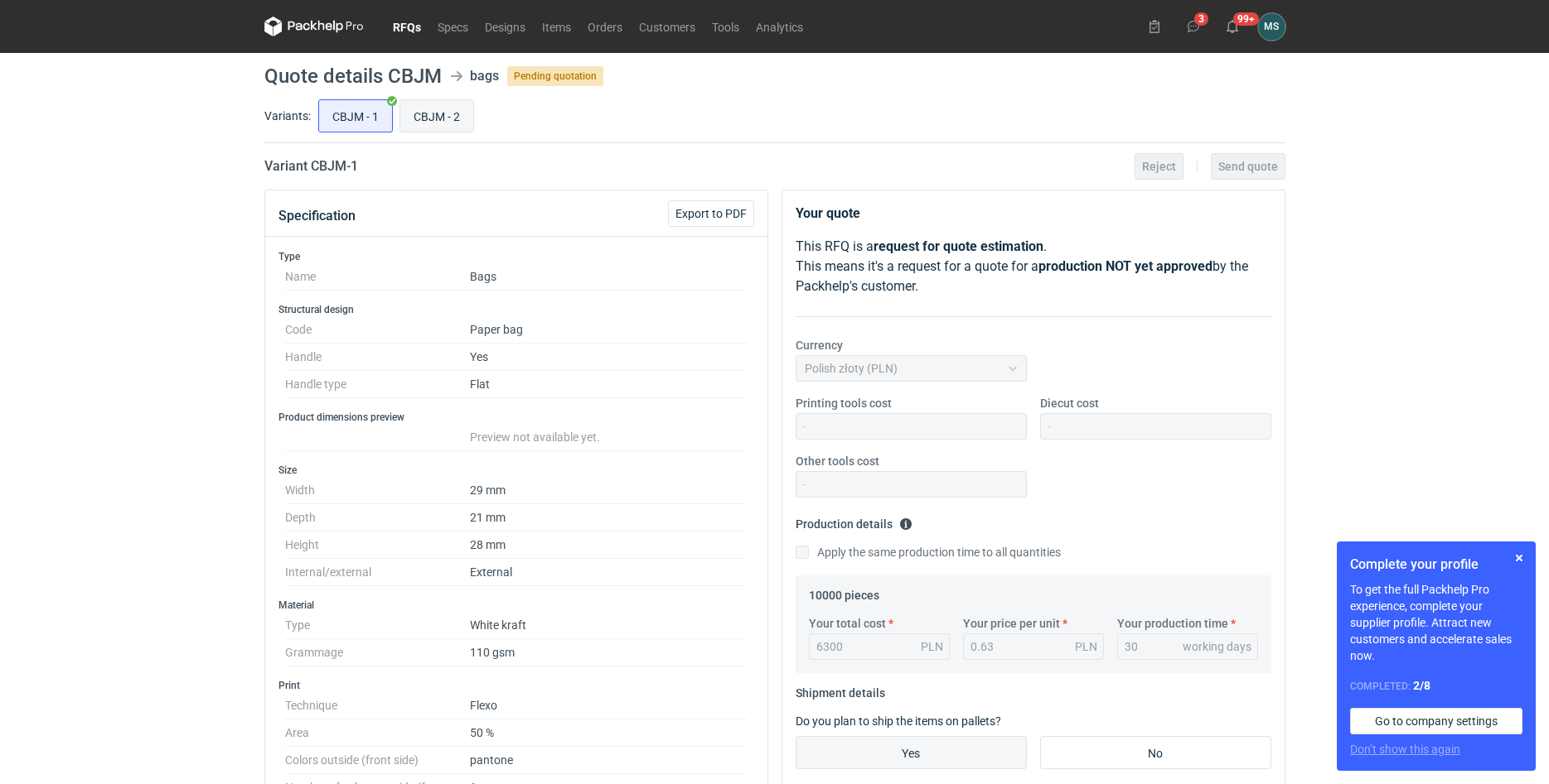
click at [414, 114] on input "CBJM - 2" at bounding box center [436, 115] width 73 height 32
radio input "true"
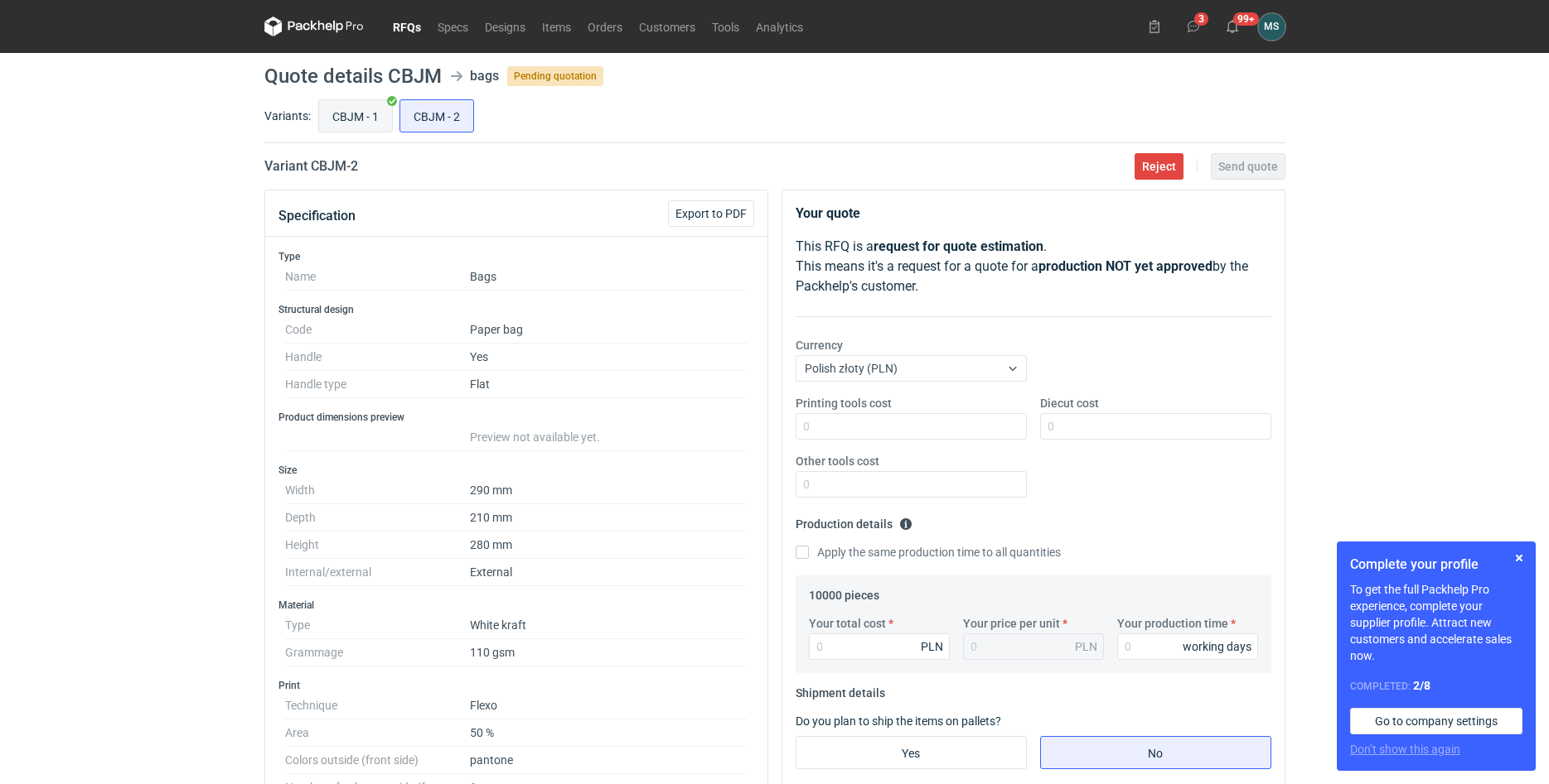
click at [361, 122] on input "CBJM - 1" at bounding box center [355, 115] width 73 height 32
radio input "true"
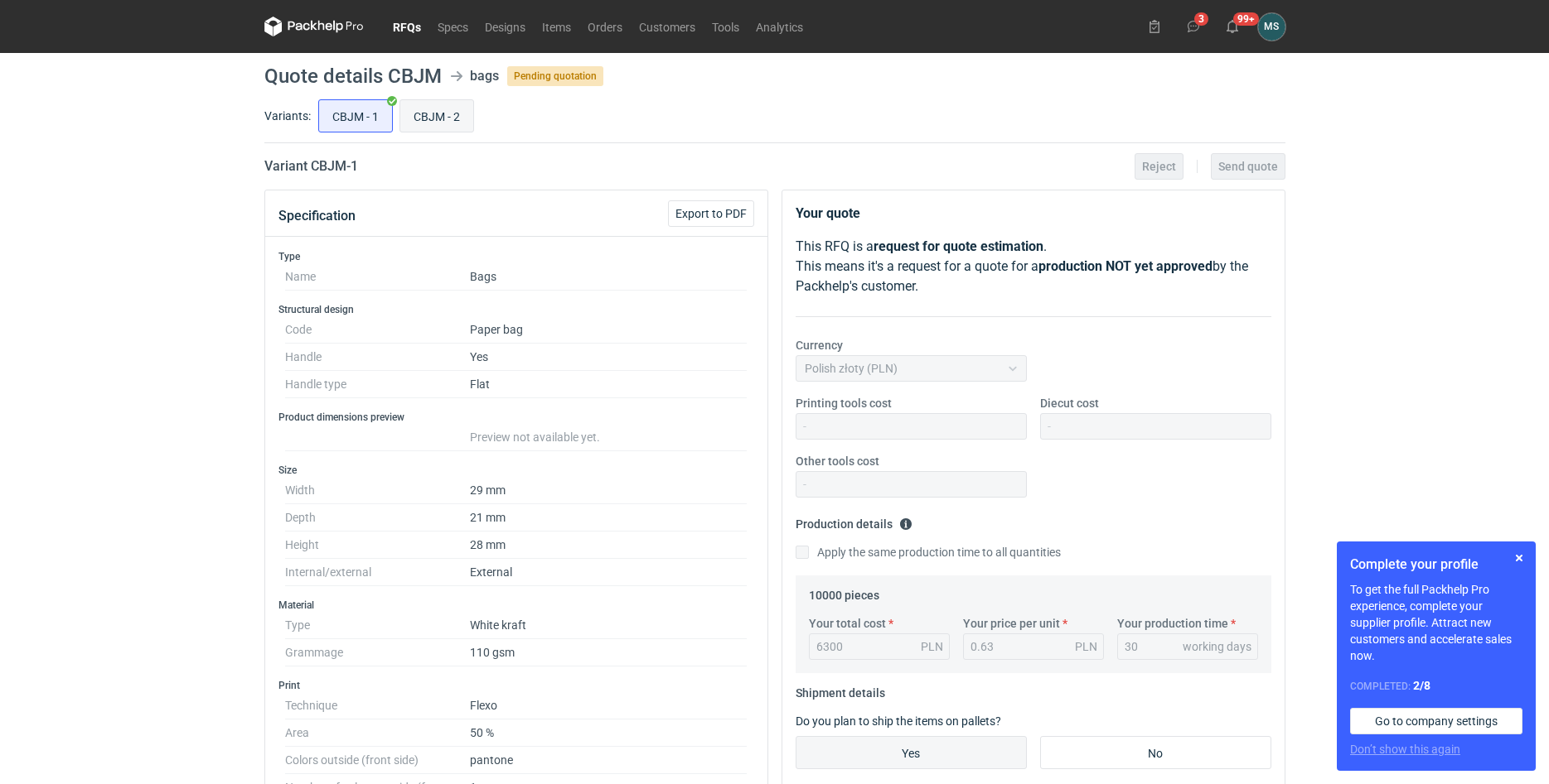
click at [459, 124] on input "CBJM - 2" at bounding box center [436, 115] width 73 height 32
radio input "true"
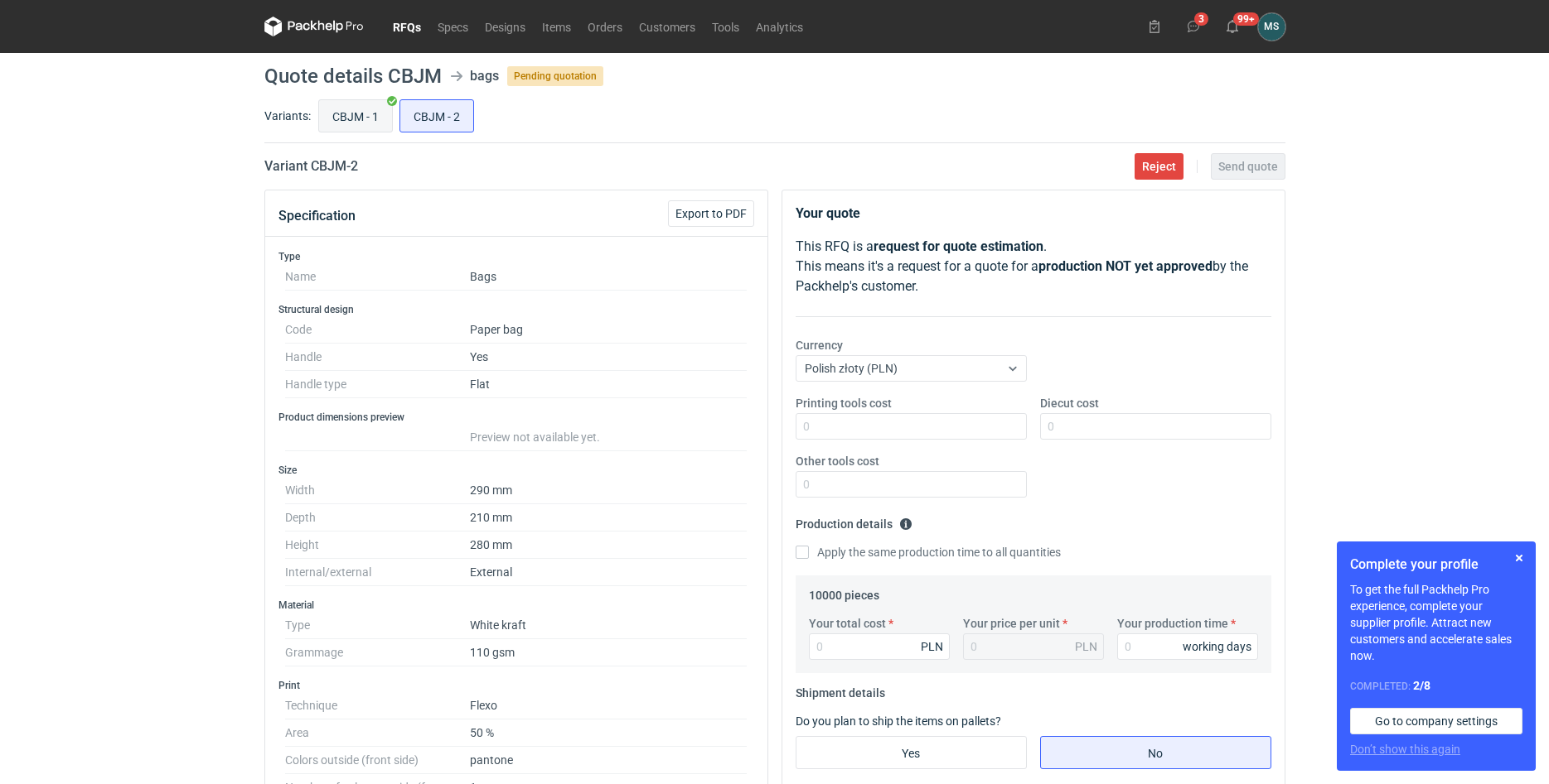
click at [347, 121] on input "CBJM - 1" at bounding box center [355, 115] width 73 height 32
radio input "true"
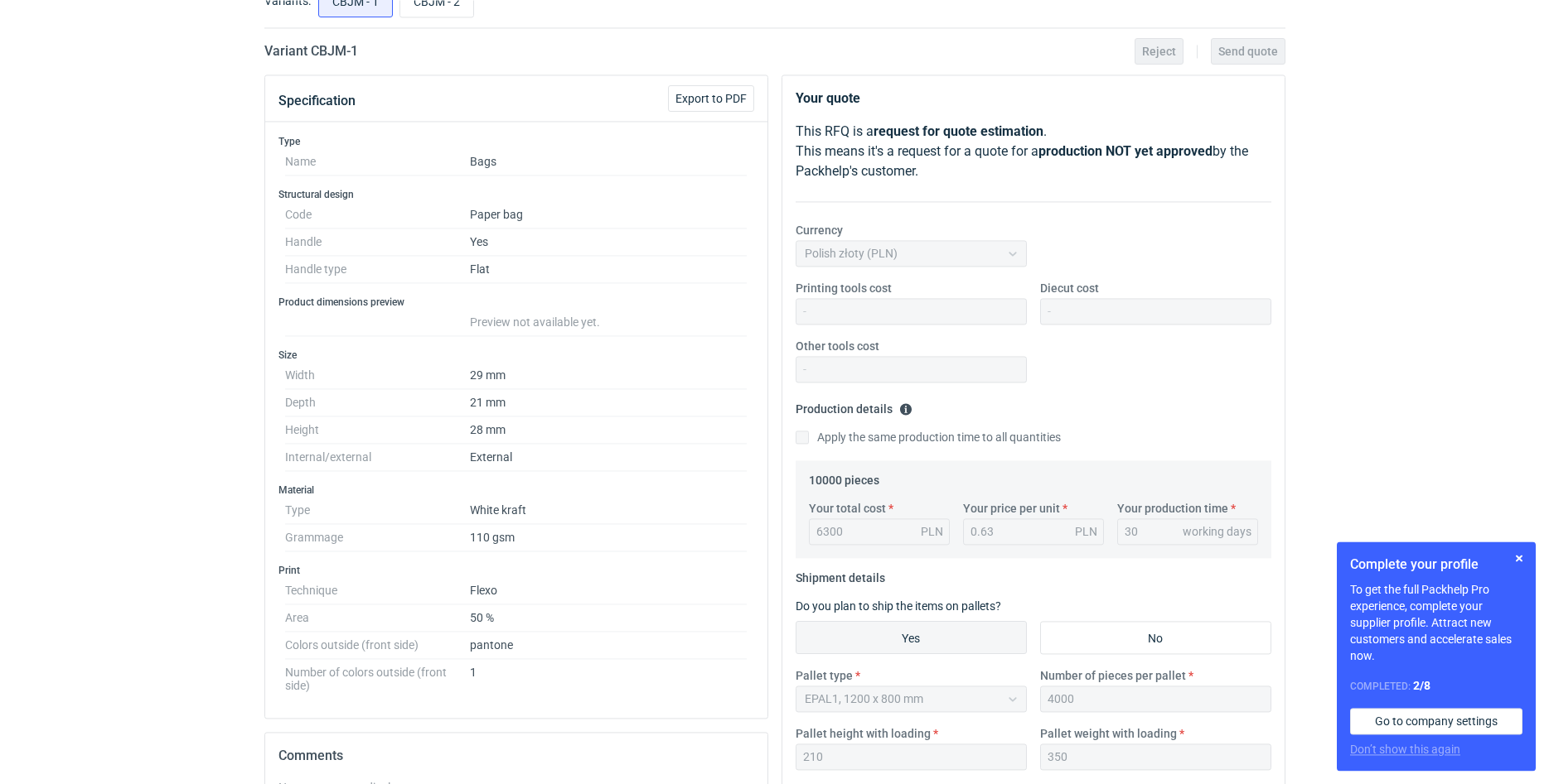
scroll to position [254, 0]
